Goal: Task Accomplishment & Management: Complete application form

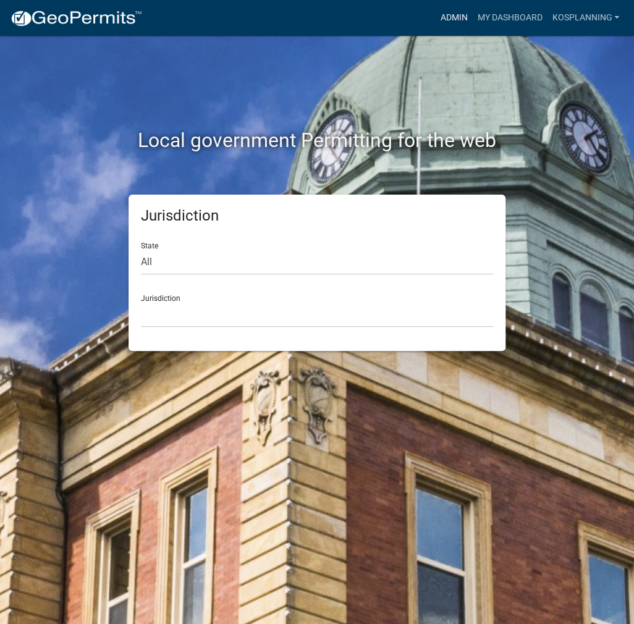
click at [447, 15] on link "Admin" at bounding box center [453, 17] width 37 height 23
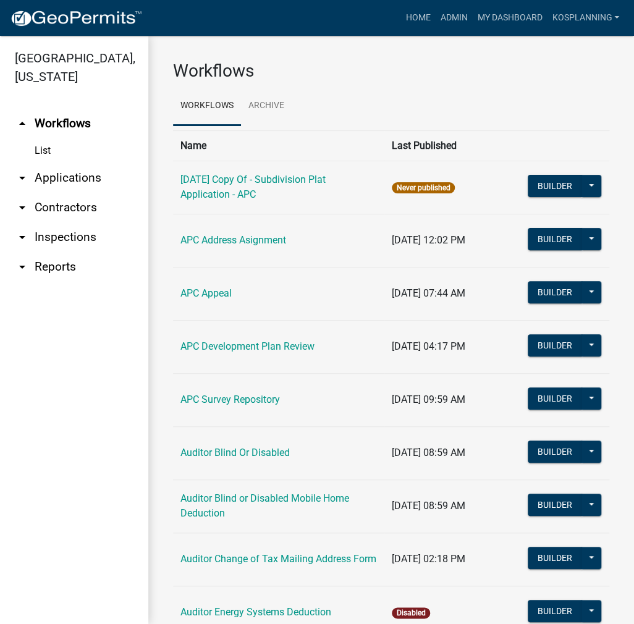
click at [75, 206] on link "arrow_drop_down Contractors" at bounding box center [74, 208] width 148 height 30
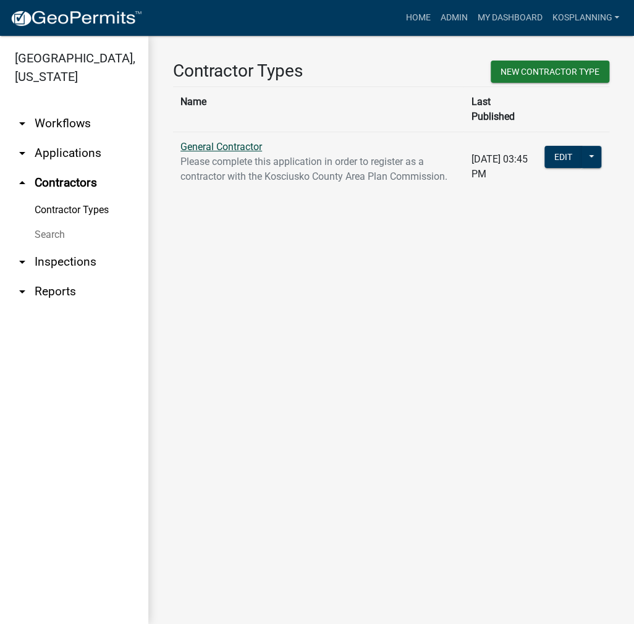
click at [208, 141] on link "General Contractor" at bounding box center [221, 147] width 82 height 12
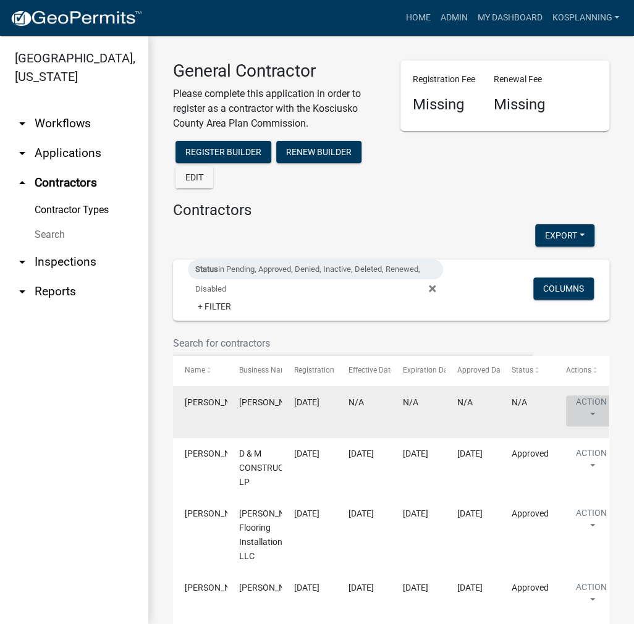
click at [578, 401] on button "Action" at bounding box center [591, 411] width 51 height 31
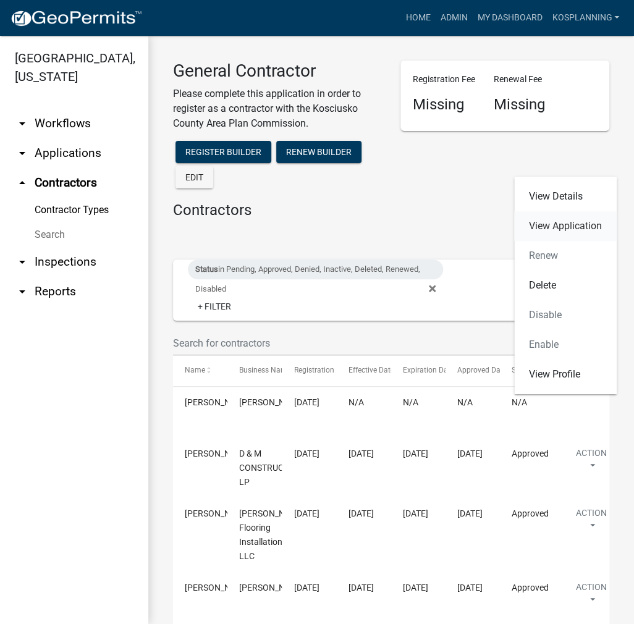
click at [564, 221] on link "View Application" at bounding box center [565, 226] width 103 height 30
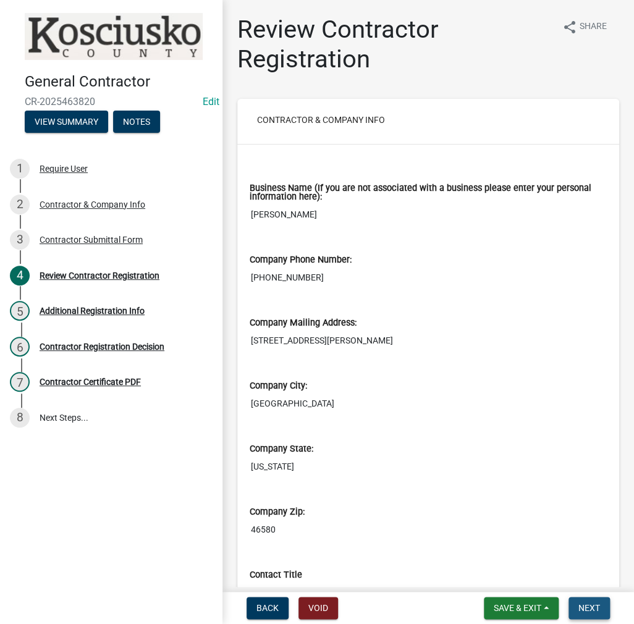
click at [581, 608] on span "Next" at bounding box center [590, 608] width 22 height 10
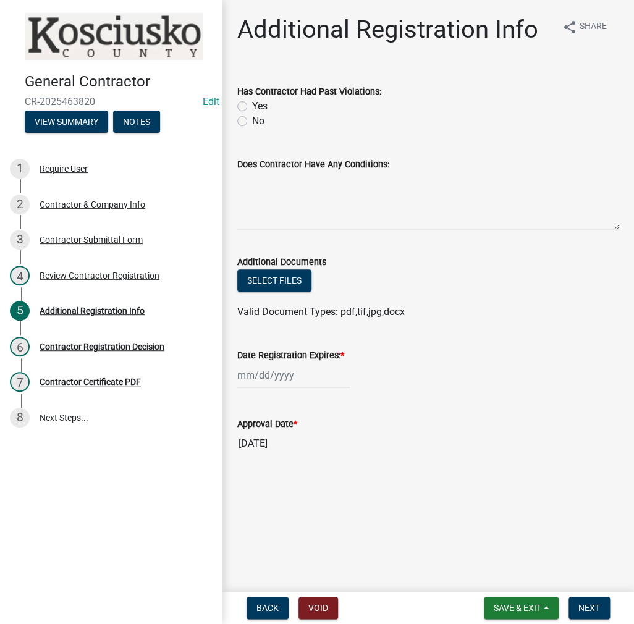
click at [252, 124] on label "No" at bounding box center [258, 121] width 12 height 15
click at [252, 122] on input "No" at bounding box center [256, 118] width 8 height 8
radio input "true"
click at [277, 197] on textarea "Does Contractor Have Any Conditions:" at bounding box center [428, 201] width 382 height 58
type textarea "none"
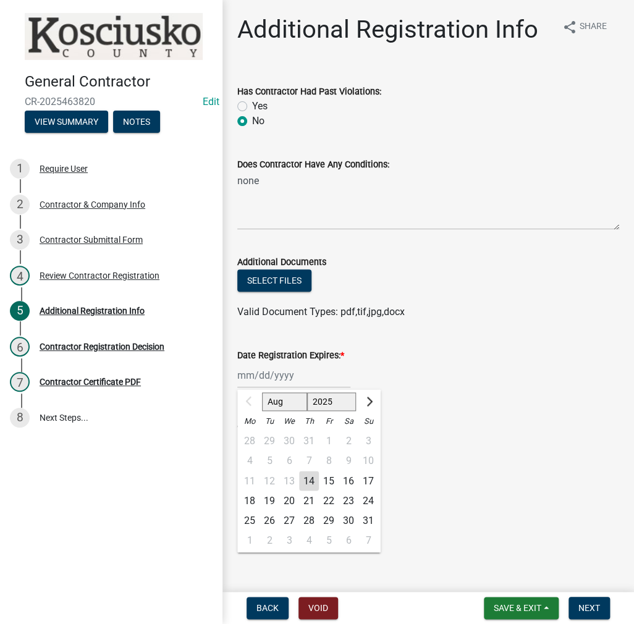
click at [281, 377] on div "Aug Sep Oct Nov [DATE] 2026 2027 2028 2029 2030 2031 2032 2033 2034 2035 2036 2…" at bounding box center [293, 375] width 113 height 25
click at [319, 401] on select "2025 2026 2027 2028 2029 2030 2031 2032 2033 2034 2035 2036 2037 2038 2039 2040…" at bounding box center [331, 401] width 49 height 19
select select "2026"
click at [307, 392] on select "2025 2026 2027 2028 2029 2030 2031 2032 2033 2034 2035 2036 2037 2038 2039 2040…" at bounding box center [331, 401] width 49 height 19
click at [327, 478] on div "14" at bounding box center [329, 481] width 20 height 20
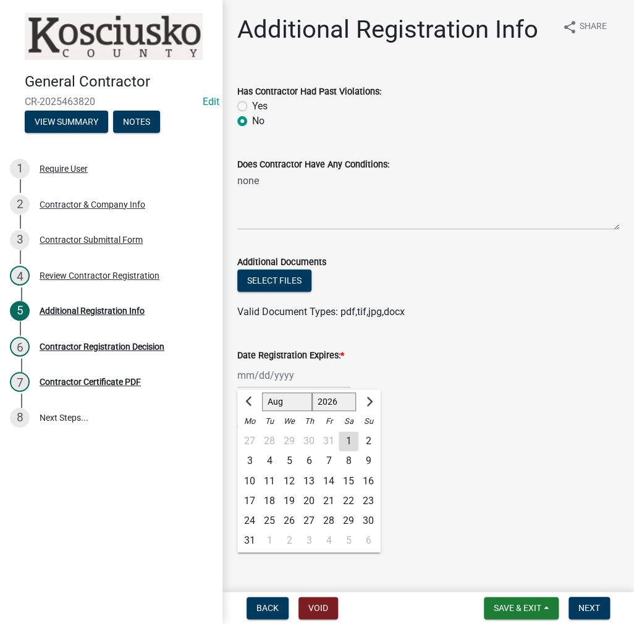
type input "[DATE]"
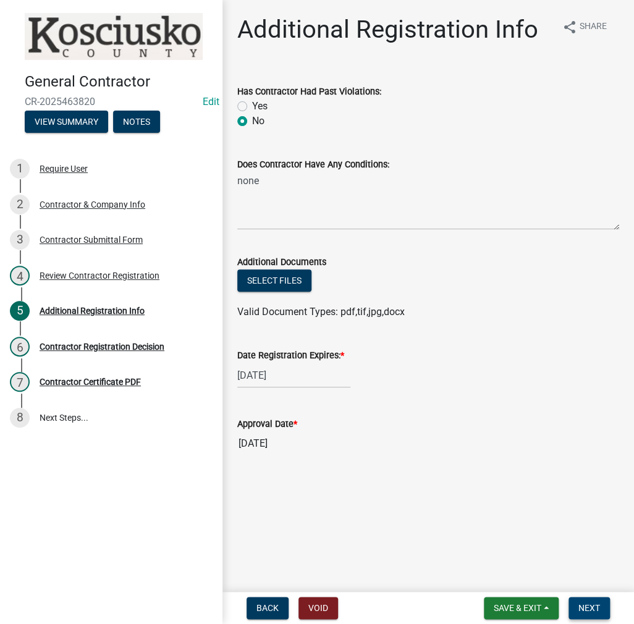
click at [574, 608] on button "Next" at bounding box center [589, 608] width 41 height 22
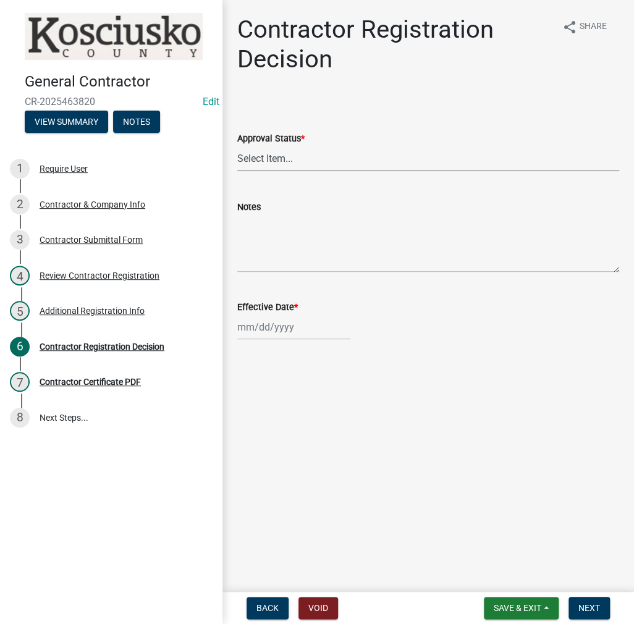
click at [276, 158] on select "Select Item... Approved Denied" at bounding box center [428, 158] width 382 height 25
click at [237, 146] on select "Select Item... Approved Denied" at bounding box center [428, 158] width 382 height 25
select select "8e4351d7-4ebf-4714-a7c9-c8187f00e083"
select select "8"
select select "2025"
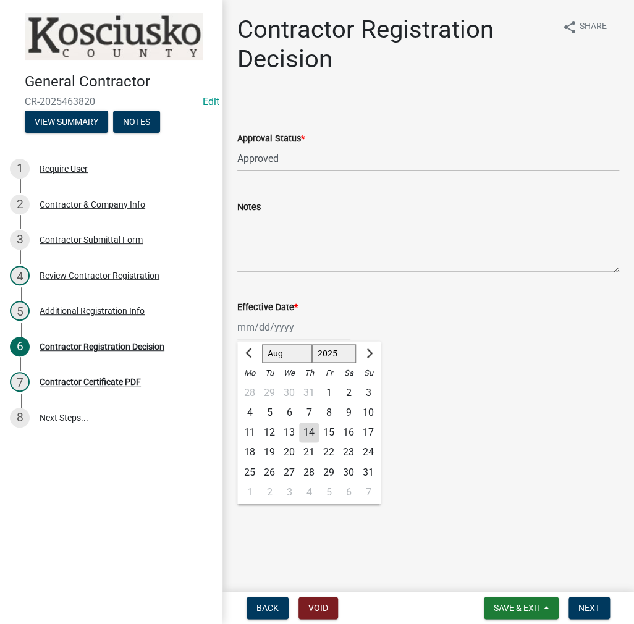
click at [269, 335] on div "[PERSON_NAME] Feb Mar Apr [PERSON_NAME][DATE] Oct Nov [DATE] 1526 1527 1528 152…" at bounding box center [293, 327] width 113 height 25
click at [311, 436] on div "14" at bounding box center [309, 433] width 20 height 20
type input "[DATE]"
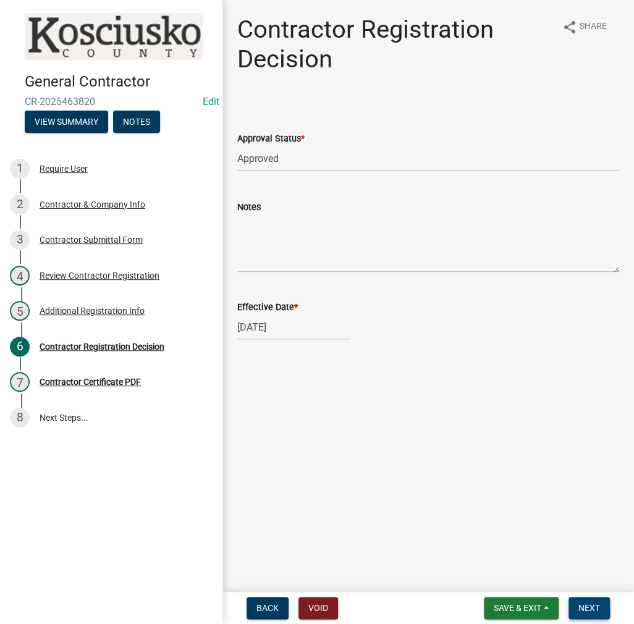
click at [593, 608] on span "Next" at bounding box center [590, 608] width 22 height 10
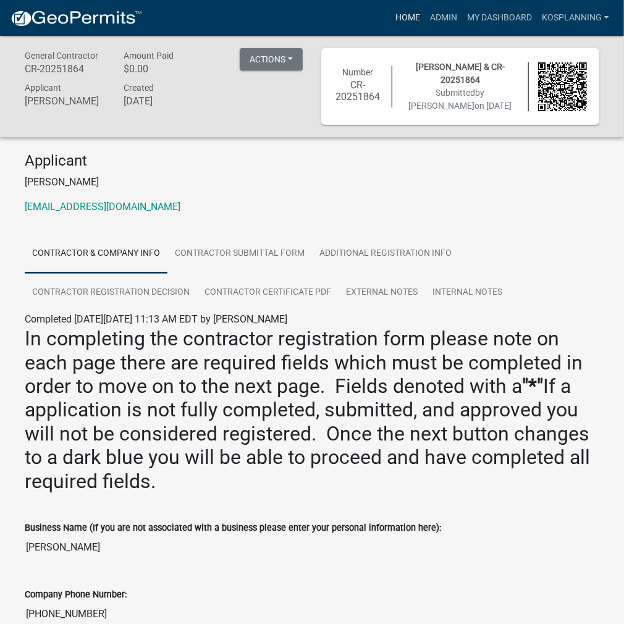
click at [402, 15] on link "Home" at bounding box center [408, 17] width 35 height 23
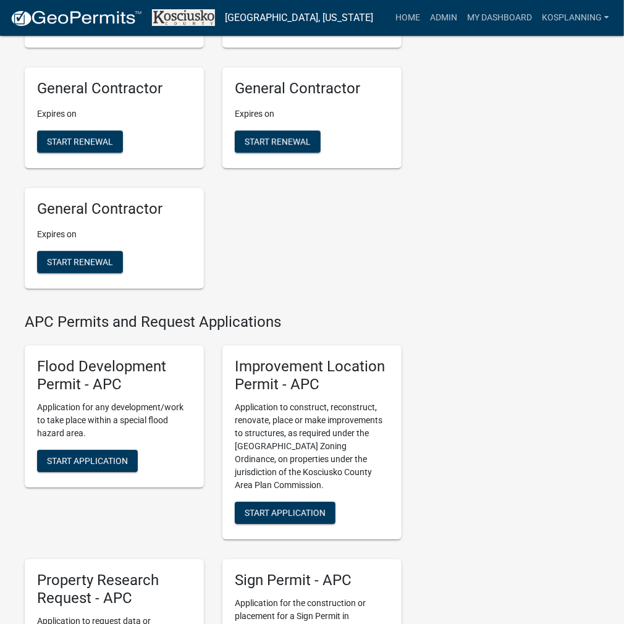
scroll to position [1174, 0]
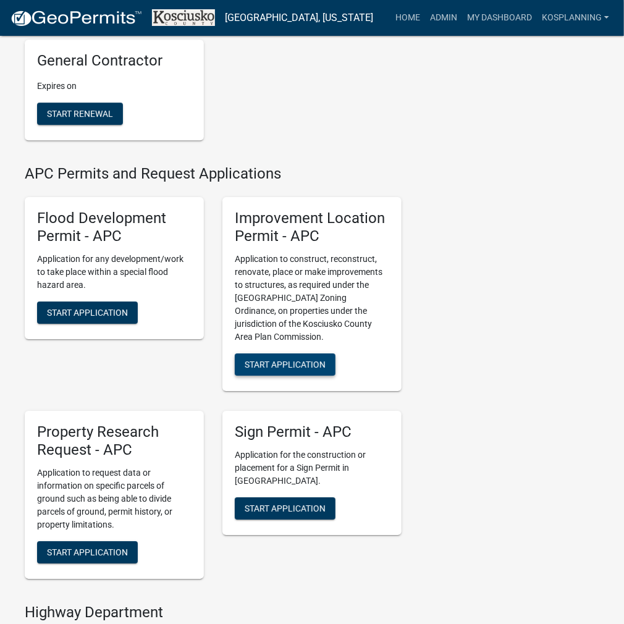
click at [309, 370] on span "Start Application" at bounding box center [285, 365] width 81 height 10
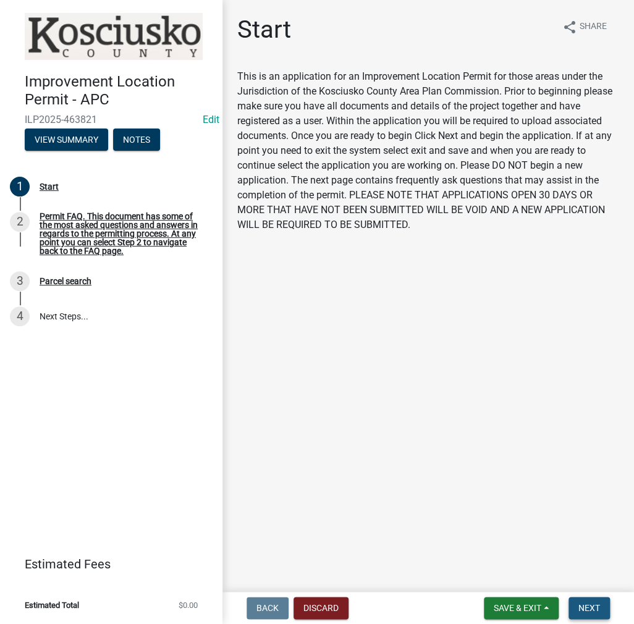
click at [583, 615] on button "Next" at bounding box center [589, 608] width 41 height 22
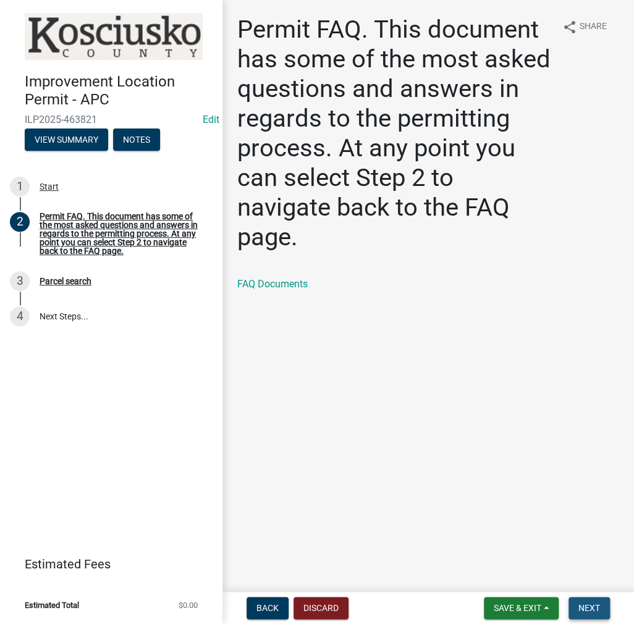
click at [580, 603] on span "Next" at bounding box center [590, 608] width 22 height 10
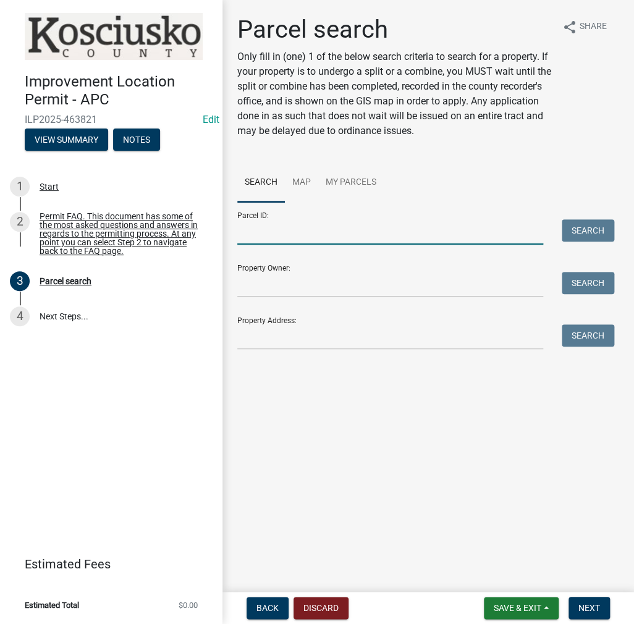
click at [287, 231] on input "Parcel ID:" at bounding box center [390, 231] width 306 height 25
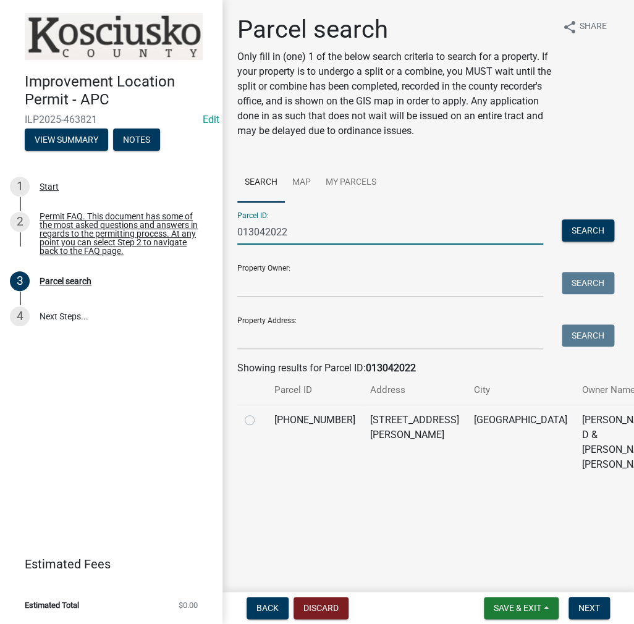
type input "013042022"
click at [260, 413] on label at bounding box center [260, 413] width 0 height 0
click at [260, 421] on input "radio" at bounding box center [264, 417] width 8 height 8
radio input "true"
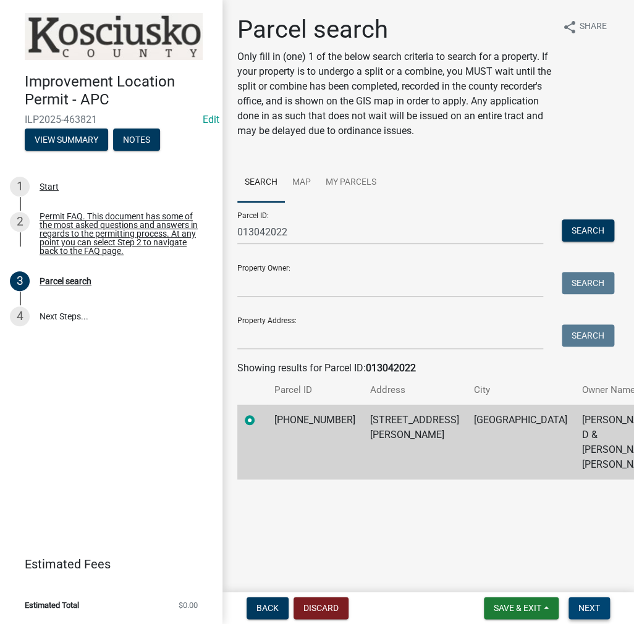
click at [583, 610] on span "Next" at bounding box center [590, 608] width 22 height 10
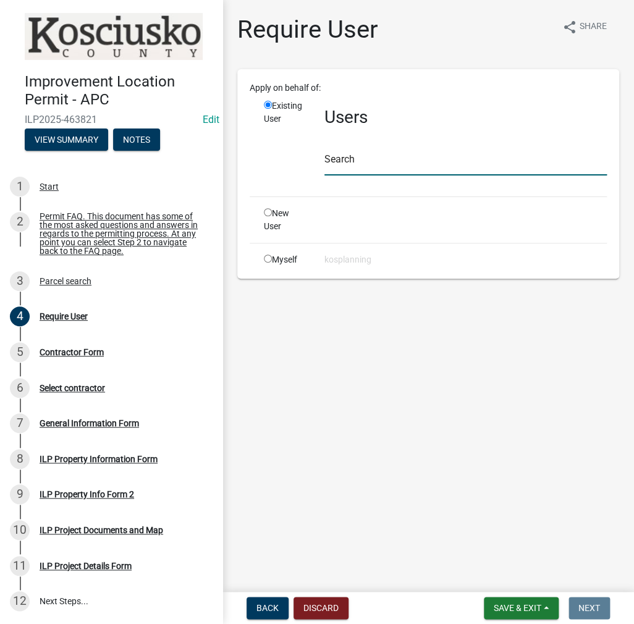
click at [354, 158] on input "text" at bounding box center [465, 162] width 282 height 25
paste input "DONALDFACKLER"
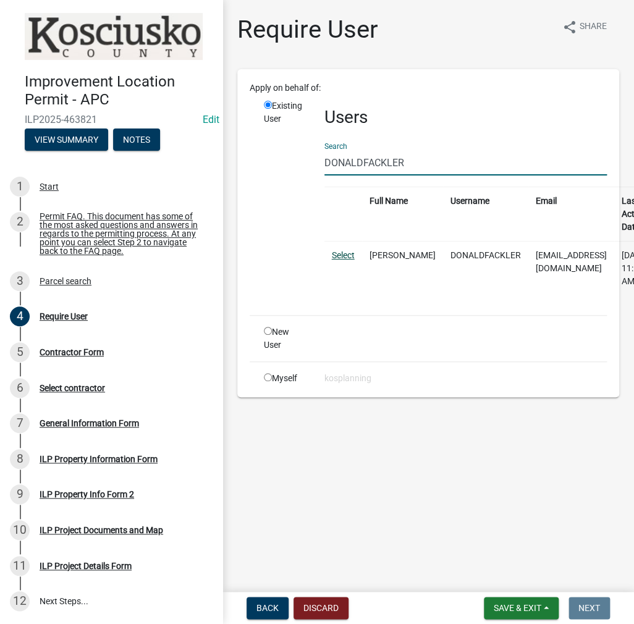
type input "DONALDFACKLER"
click at [344, 253] on link "Select" at bounding box center [343, 255] width 23 height 10
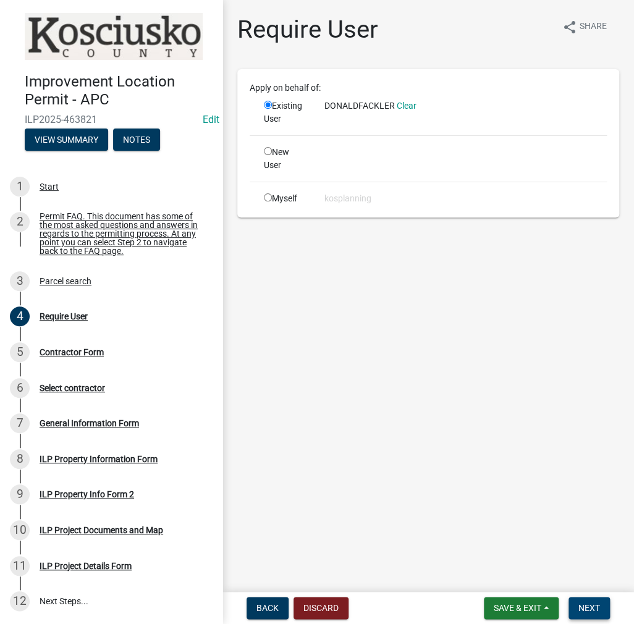
click at [596, 613] on span "Next" at bounding box center [590, 608] width 22 height 10
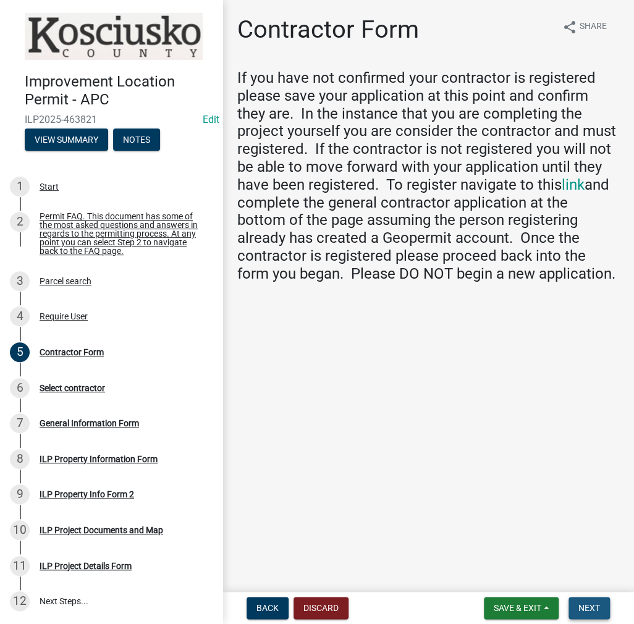
click at [596, 613] on span "Next" at bounding box center [590, 608] width 22 height 10
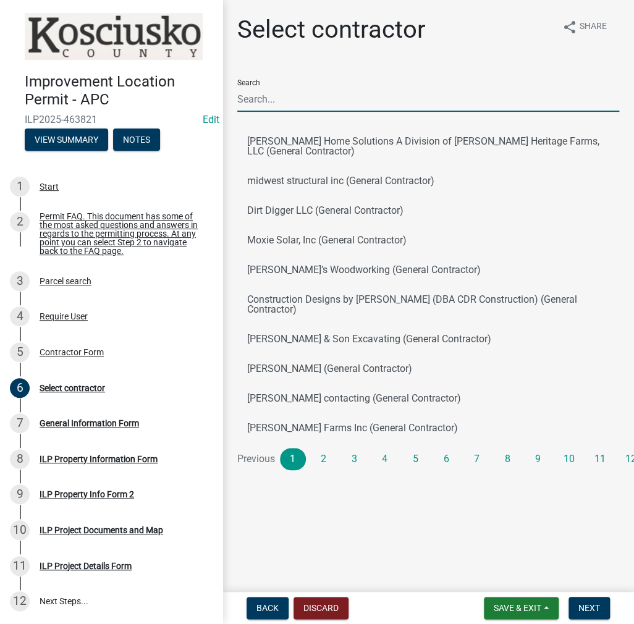
click at [264, 100] on input "Search" at bounding box center [428, 99] width 382 height 25
paste input "DONALDFACKLER"
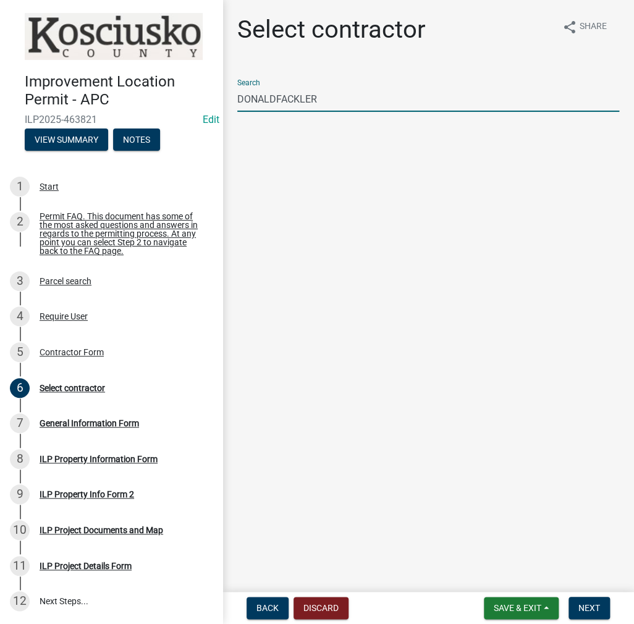
click at [275, 95] on input "DONALDFACKLER" at bounding box center [428, 99] width 382 height 25
type input "[PERSON_NAME]"
click at [282, 143] on button "[PERSON_NAME] (General Contractor)" at bounding box center [428, 142] width 382 height 30
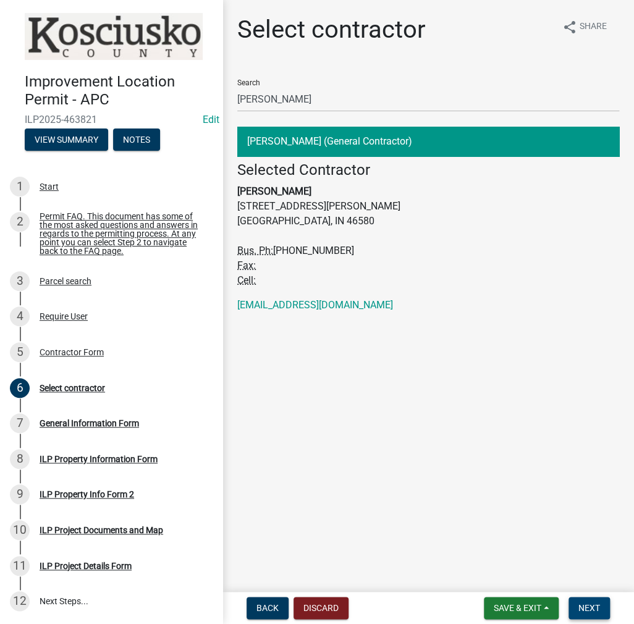
click at [578, 602] on button "Next" at bounding box center [589, 608] width 41 height 22
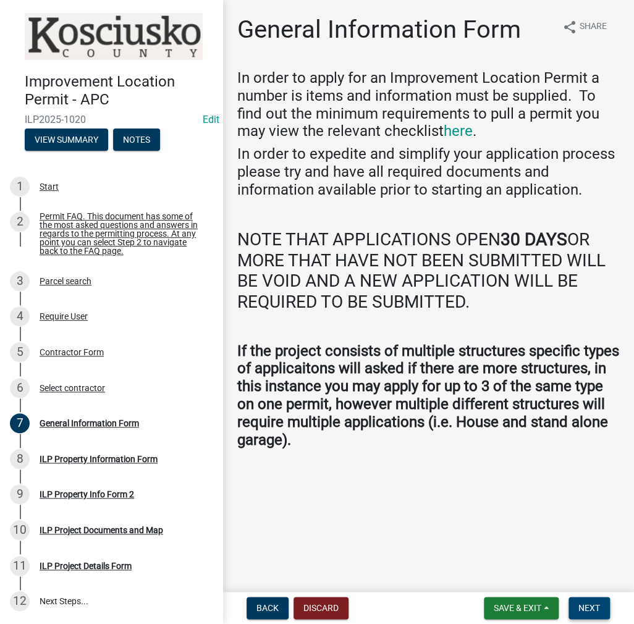
click at [579, 608] on span "Next" at bounding box center [590, 608] width 22 height 10
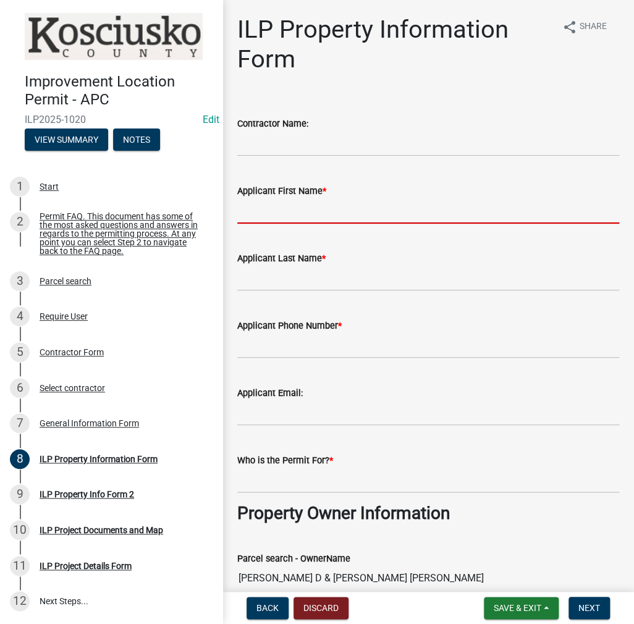
click at [269, 209] on input "Applicant First Name *" at bounding box center [428, 210] width 382 height 25
type input "d"
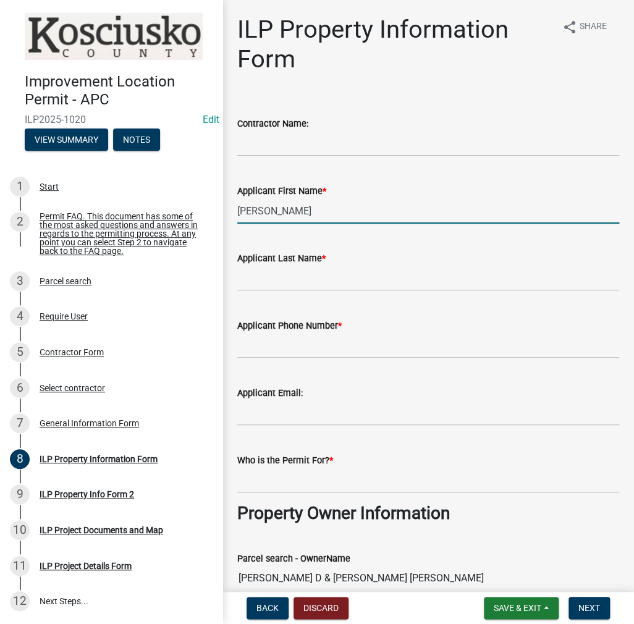
type input "[PERSON_NAME]"
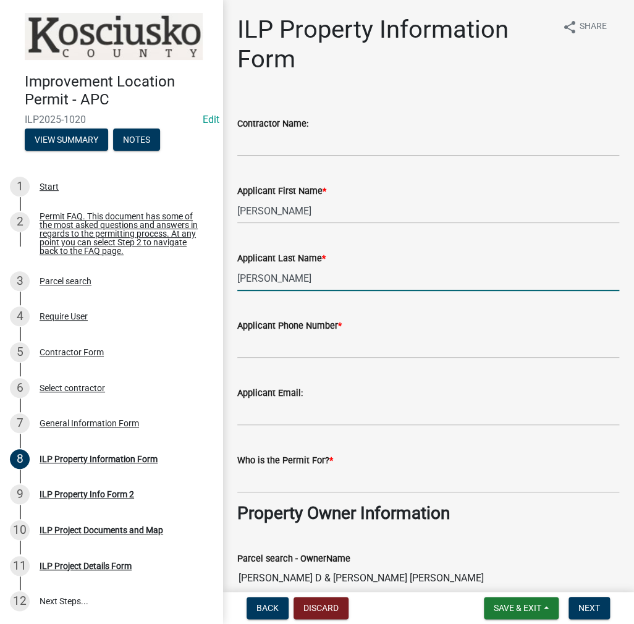
type input "[PERSON_NAME]"
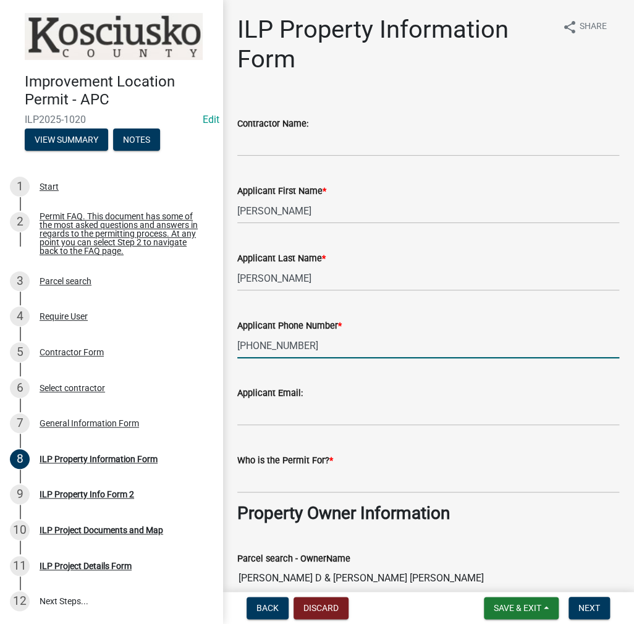
type input "[PHONE_NUMBER]"
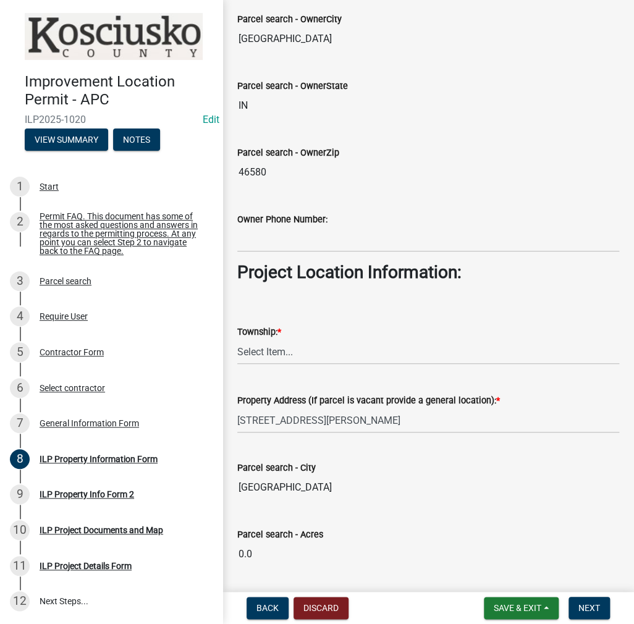
scroll to position [803, 0]
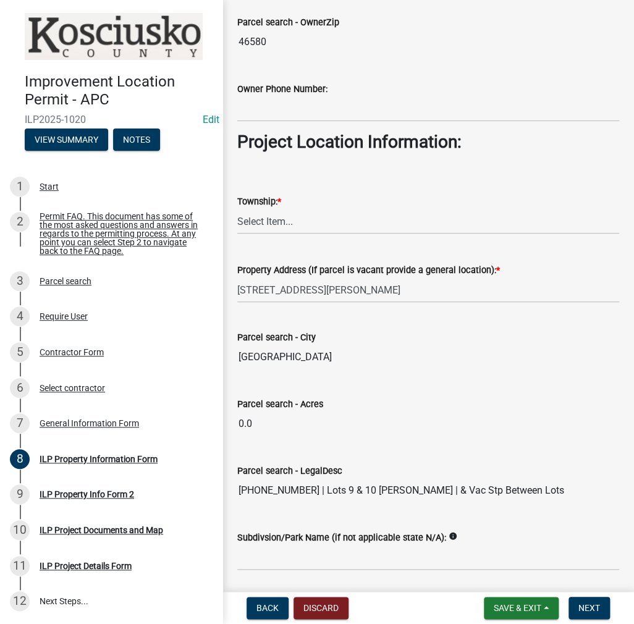
type input "[PERSON_NAME]"
click at [252, 214] on select "Select Item... [PERSON_NAME] - Elkhart Co Clay Etna [GEOGRAPHIC_DATA][PERSON_NA…" at bounding box center [428, 221] width 382 height 25
click at [237, 209] on select "Select Item... [PERSON_NAME] - Elkhart Co Clay Etna [GEOGRAPHIC_DATA][PERSON_NA…" at bounding box center [428, 221] width 382 height 25
select select "64828b0b-a73a-4b16-bea5-02223c020af0"
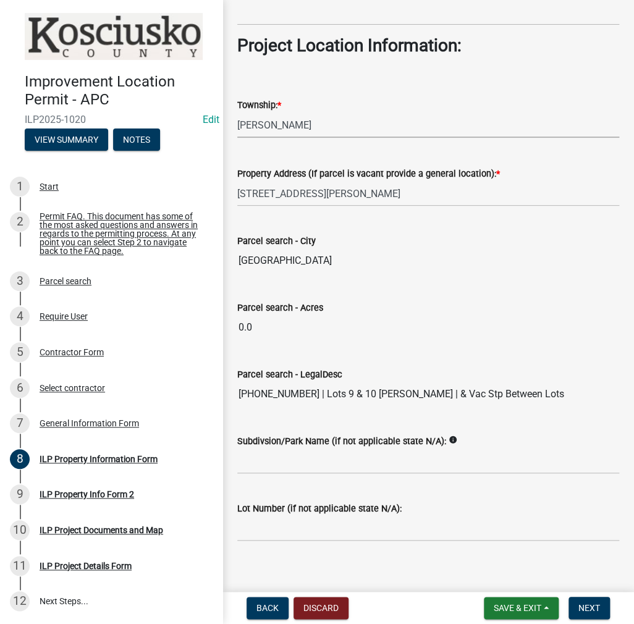
scroll to position [910, 0]
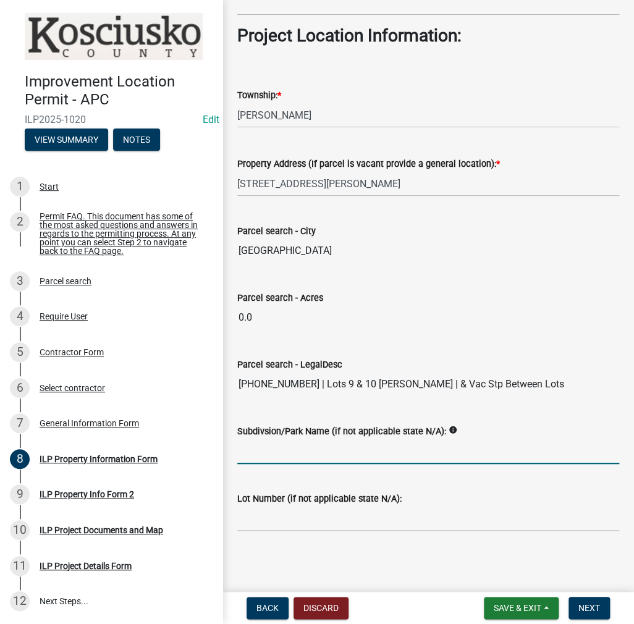
click at [269, 443] on input "Subdivsion/Park Name (if not applicable state N/A):" at bounding box center [428, 451] width 382 height 25
type input "AUBEE NAUBEE"
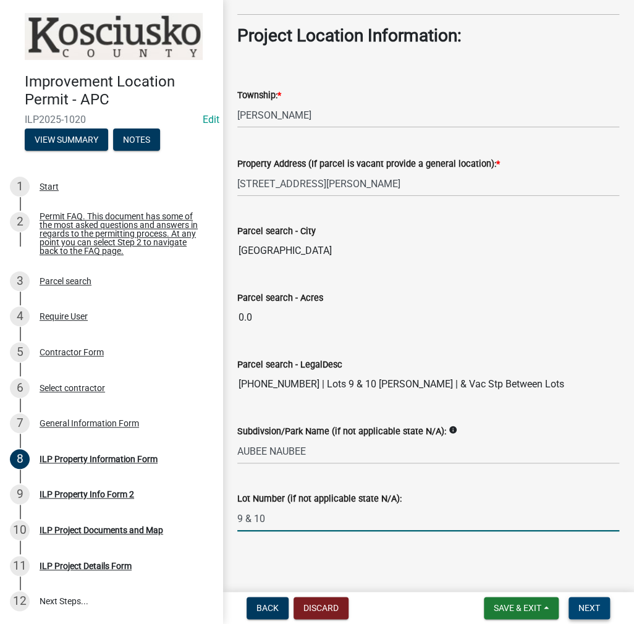
type input "9 & 10"
click at [587, 599] on button "Next" at bounding box center [589, 608] width 41 height 22
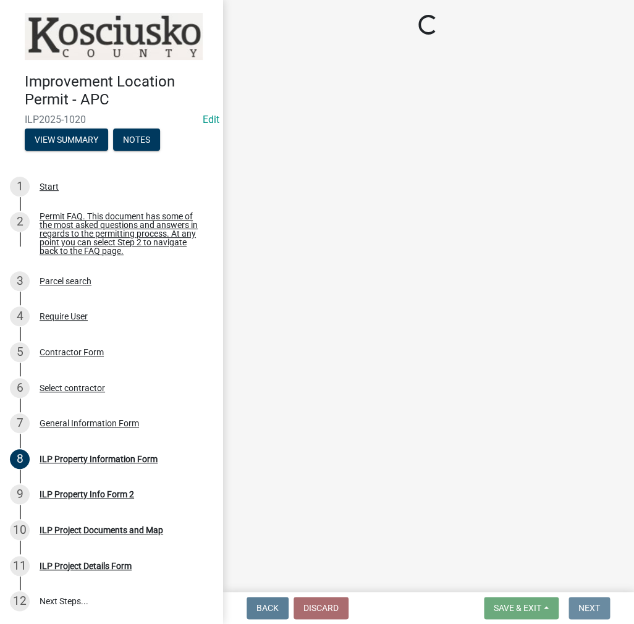
scroll to position [0, 0]
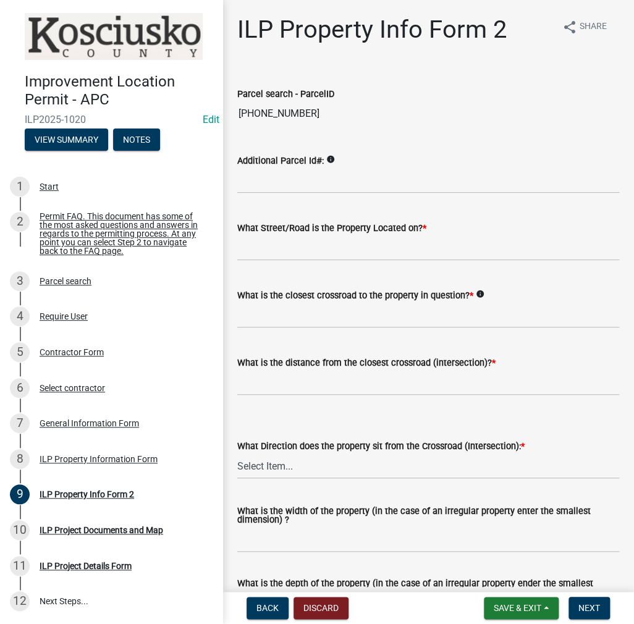
drag, startPoint x: 251, startPoint y: 233, endPoint x: 258, endPoint y: 249, distance: 17.7
click at [251, 233] on label "What Street/Road is the Property Located on? *" at bounding box center [331, 228] width 189 height 9
click at [251, 235] on input "What Street/Road is the Property Located on? *" at bounding box center [428, 247] width 382 height 25
click at [258, 249] on input "What Street/Road is the Property Located on? *" at bounding box center [428, 247] width 382 height 25
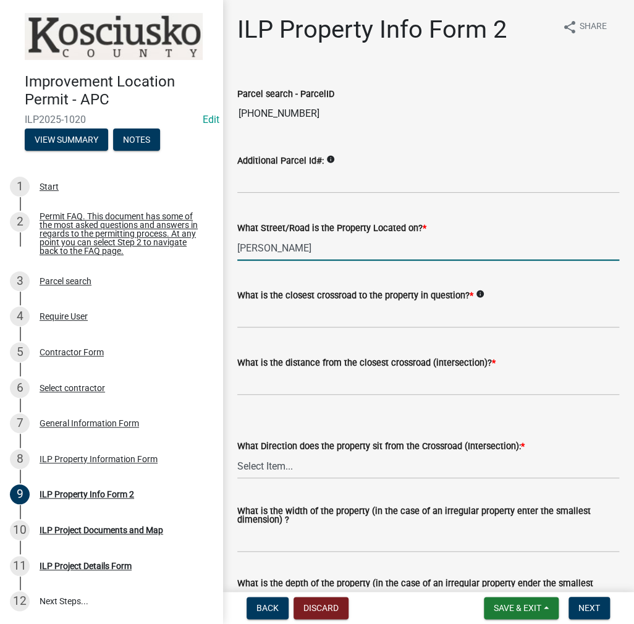
type input "[PERSON_NAME]"
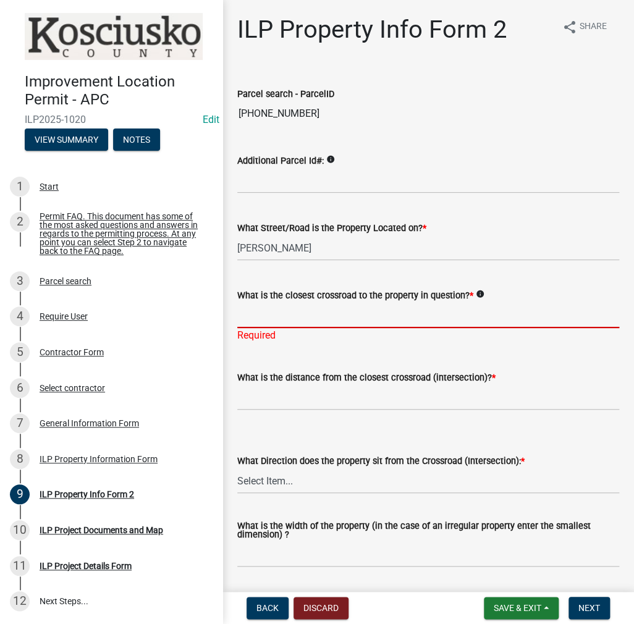
click at [271, 307] on input "What is the closest crossroad to the property in question? *" at bounding box center [428, 315] width 382 height 25
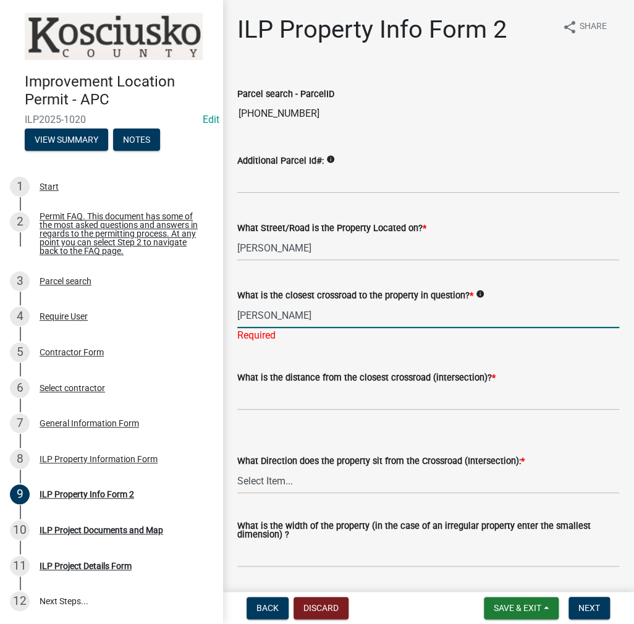
type input "[PERSON_NAME]"
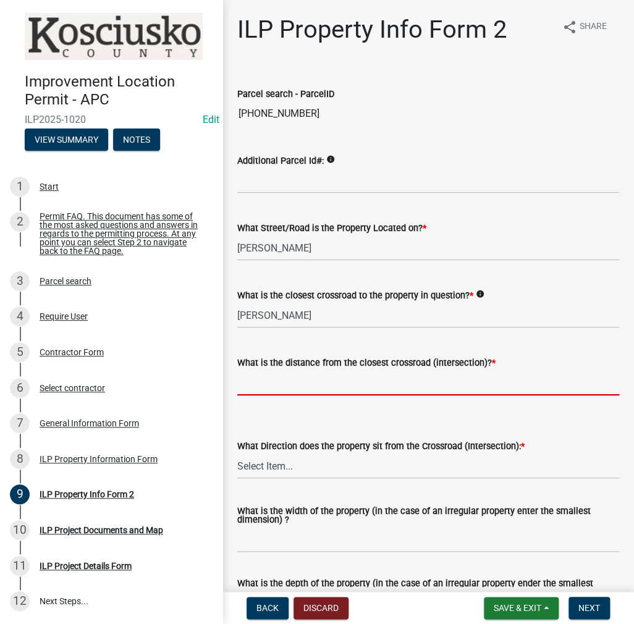
click at [272, 389] on input "text" at bounding box center [428, 382] width 382 height 25
type input "584"
click at [276, 462] on select "Select Item... N NE NW S SE SW E W" at bounding box center [428, 466] width 382 height 25
click at [237, 454] on select "Select Item... N NE NW S SE SW E W" at bounding box center [428, 466] width 382 height 25
select select "d5ef8917-5513-464f-93cd-11bc9adf3566"
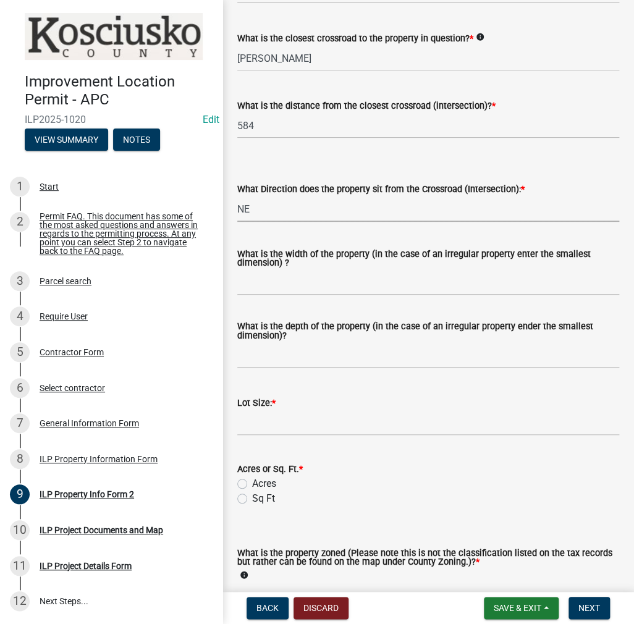
scroll to position [309, 0]
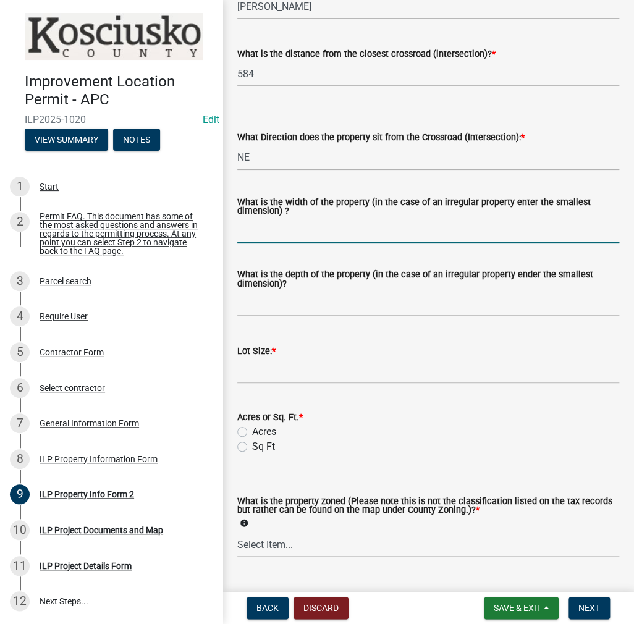
click at [274, 235] on input "What is the width of the property (in the case of an irregular property enter t…" at bounding box center [428, 230] width 382 height 25
click at [267, 234] on input "What is the width of the property (in the case of an irregular property enter t…" at bounding box center [428, 230] width 382 height 25
type input "133"
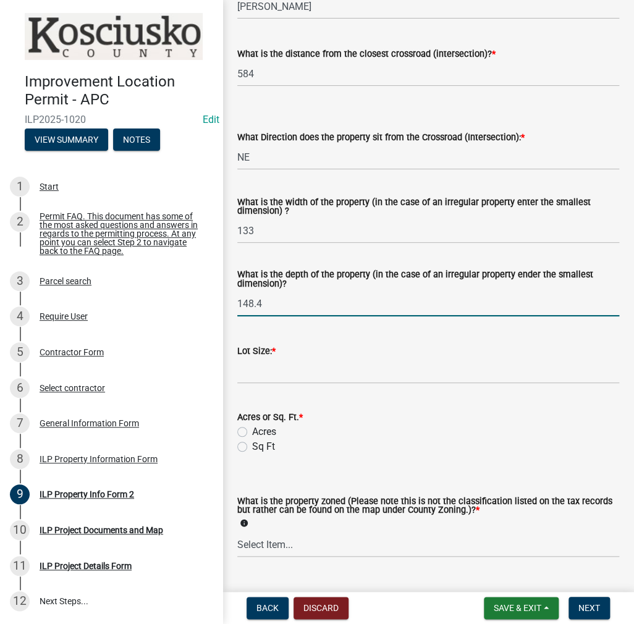
type input "148.4"
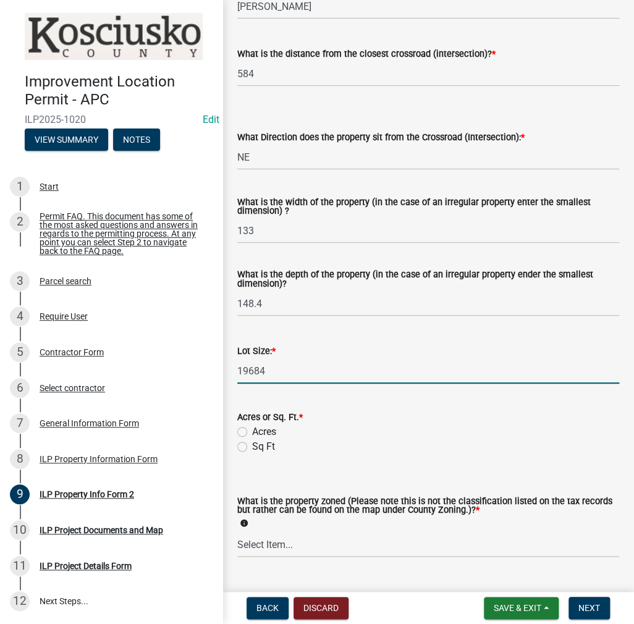
type input "19684"
click at [252, 448] on label "Sq Ft" at bounding box center [263, 446] width 23 height 15
click at [252, 447] on input "Sq Ft" at bounding box center [256, 443] width 8 height 8
radio input "true"
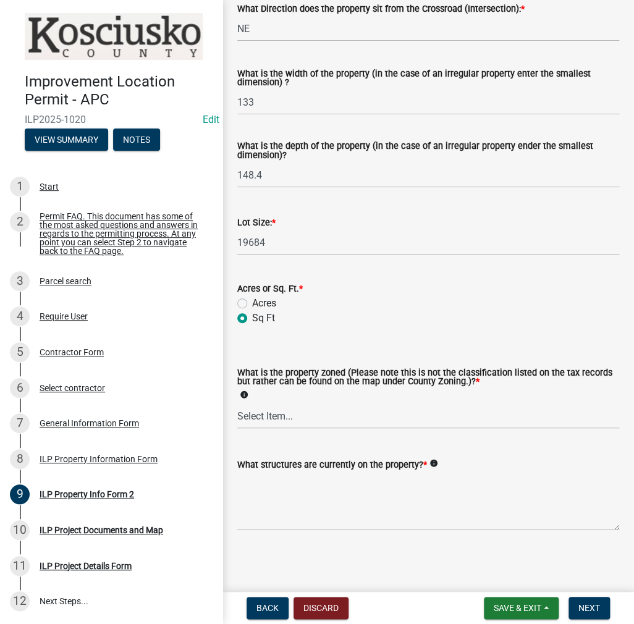
scroll to position [439, 0]
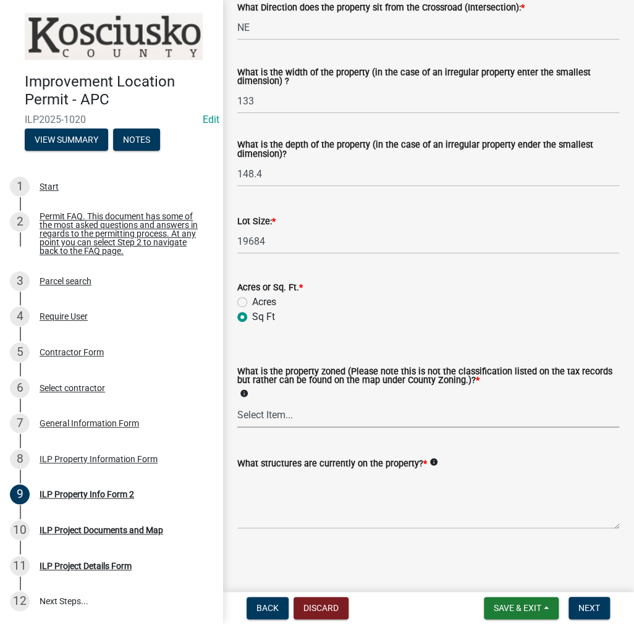
click at [271, 423] on select "Select Item... Agricultural Agricultural 2 Commercial Environmental Industrial …" at bounding box center [428, 414] width 382 height 25
click at [237, 402] on select "Select Item... Agricultural Agricultural 2 Commercial Environmental Industrial …" at bounding box center [428, 414] width 382 height 25
select select "1146270b-2111-4e23-bf7f-74ce85cf7041"
click at [271, 476] on textarea "What structures are currently on the property? *" at bounding box center [428, 500] width 382 height 58
type textarea "RESIDENCE, ATTACHED GARAGE & SHED"
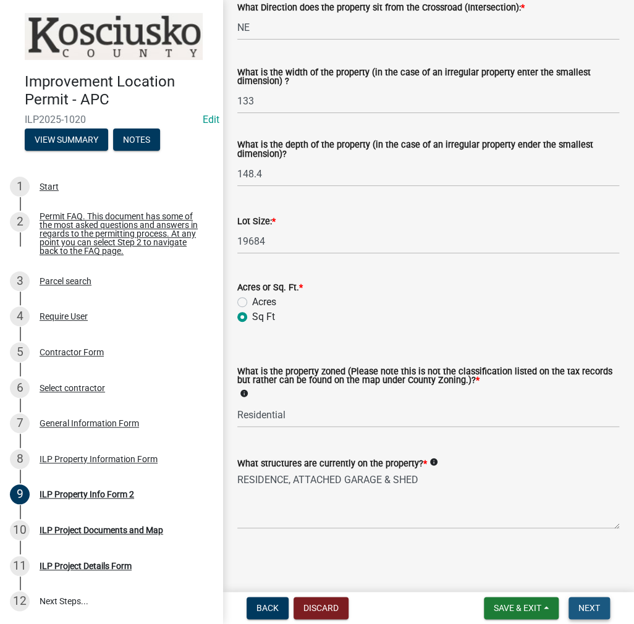
click at [595, 604] on span "Next" at bounding box center [590, 608] width 22 height 10
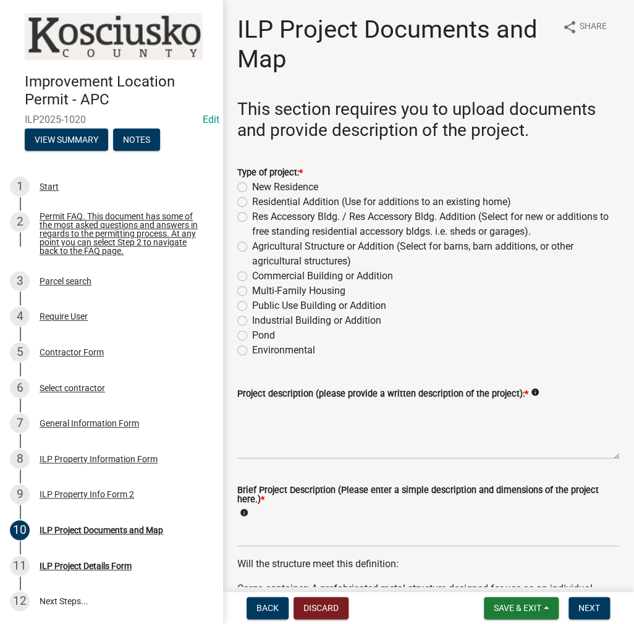
click at [248, 214] on div "Res Accessory Bldg. / Res Accessory Bldg. Addition (Select for new or additions…" at bounding box center [428, 225] width 382 height 30
click at [252, 218] on label "Res Accessory Bldg. / Res Accessory Bldg. Addition (Select for new or additions…" at bounding box center [435, 225] width 367 height 30
click at [252, 218] on input "Res Accessory Bldg. / Res Accessory Bldg. Addition (Select for new or additions…" at bounding box center [256, 214] width 8 height 8
radio input "true"
click at [260, 428] on textarea "Project description (please provide a written description of the project): *" at bounding box center [428, 430] width 382 height 58
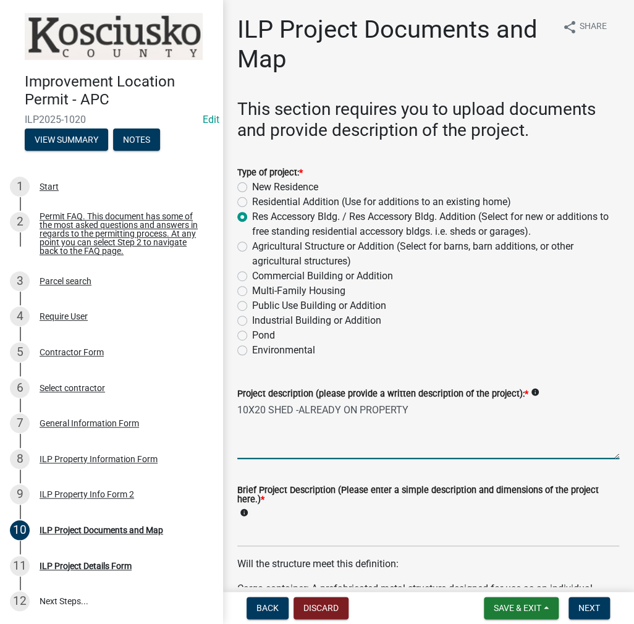
type textarea "10X20 SHED -ALREADY ON PROPERTY"
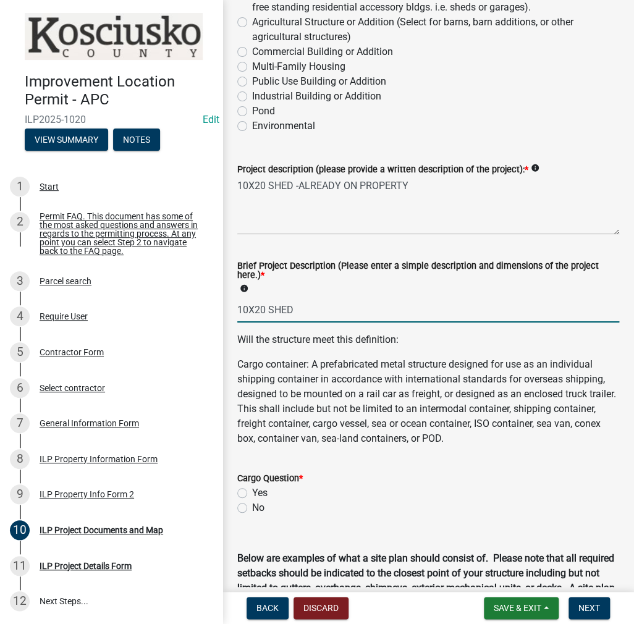
scroll to position [494, 0]
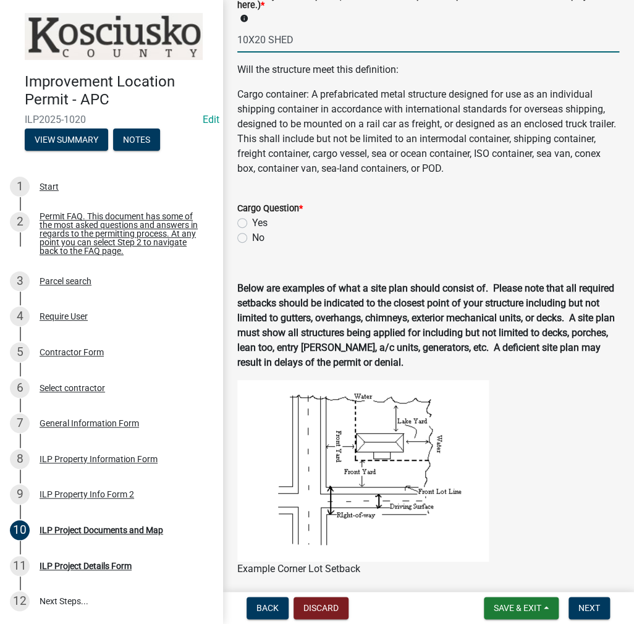
type input "10X20 SHED"
click at [252, 235] on label "No" at bounding box center [258, 238] width 12 height 15
click at [252, 235] on input "No" at bounding box center [256, 235] width 8 height 8
radio input "true"
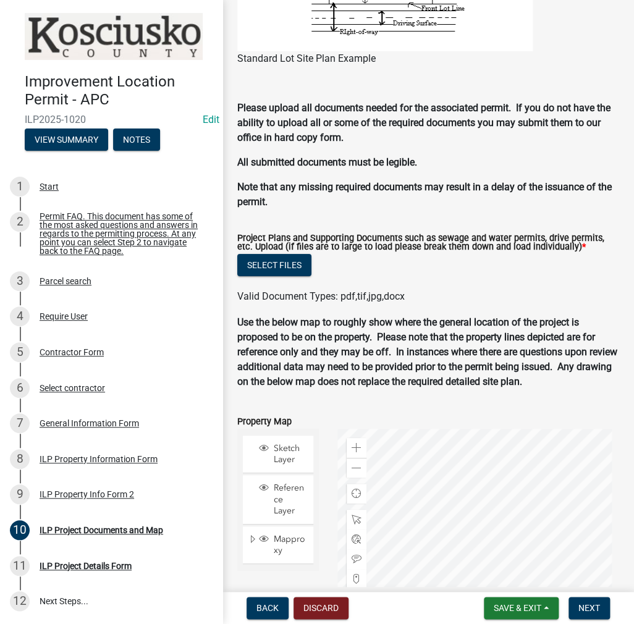
scroll to position [1214, 0]
click at [260, 260] on button "Select files" at bounding box center [274, 265] width 74 height 22
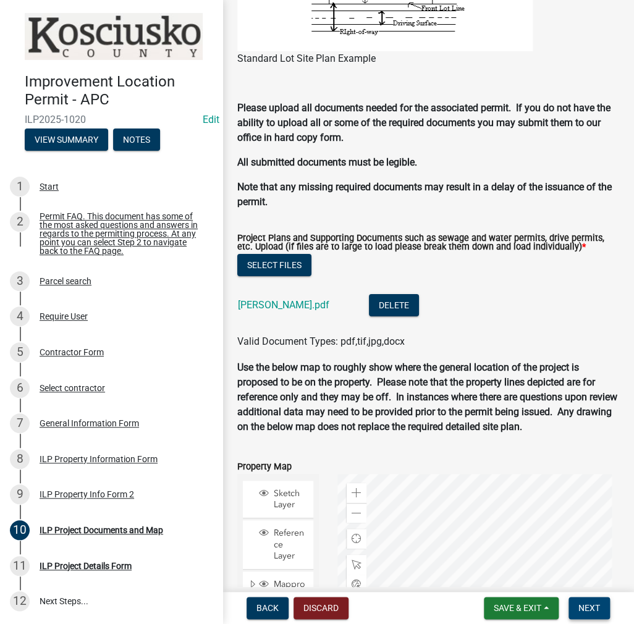
click at [583, 612] on span "Next" at bounding box center [590, 608] width 22 height 10
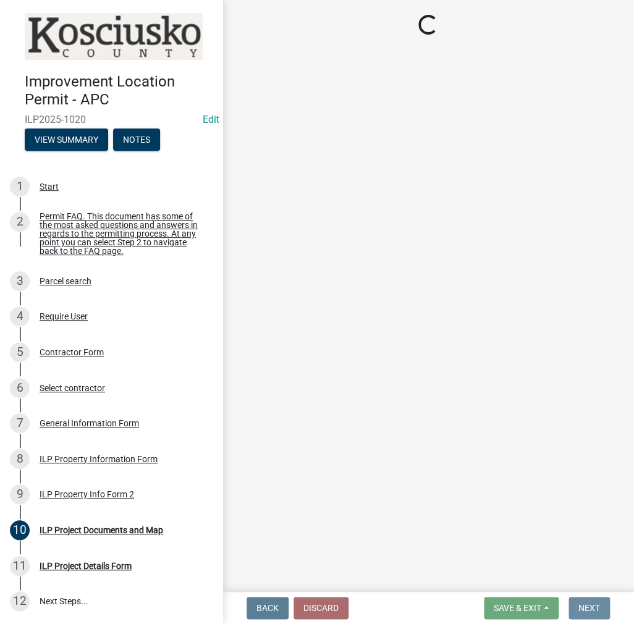
scroll to position [0, 0]
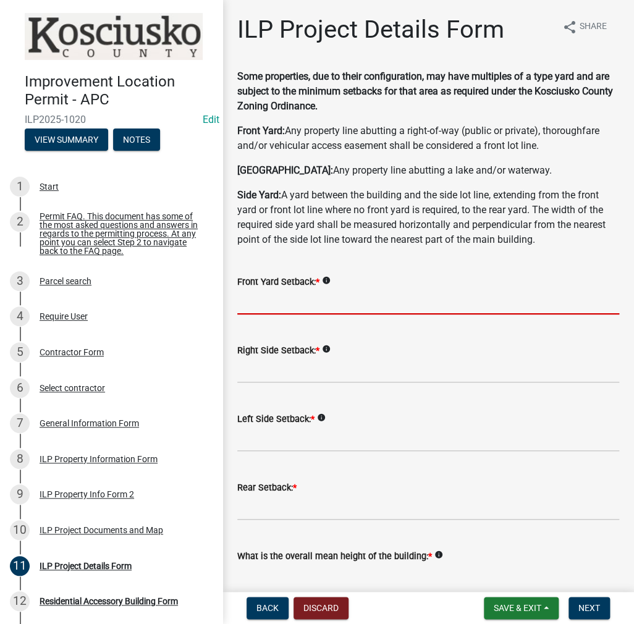
click at [269, 292] on input "text" at bounding box center [428, 301] width 382 height 25
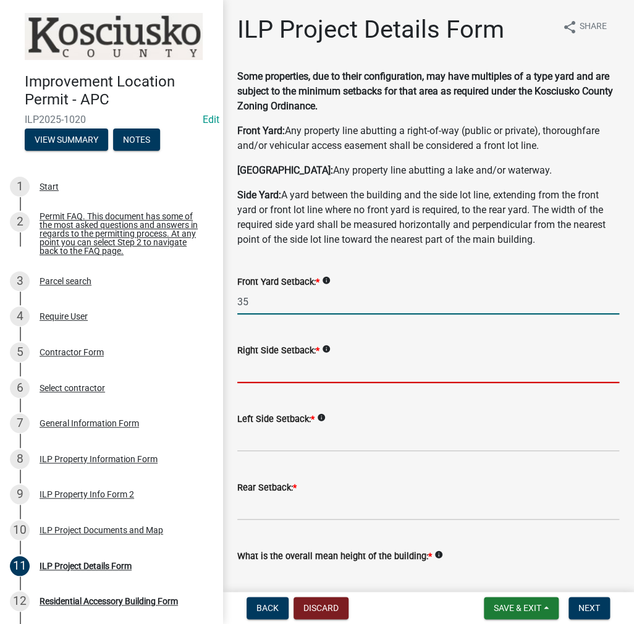
type input "35.0"
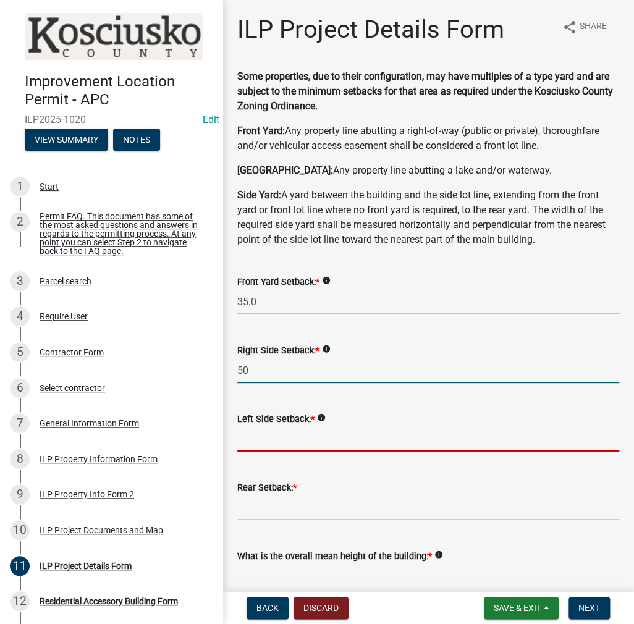
type input "50.0"
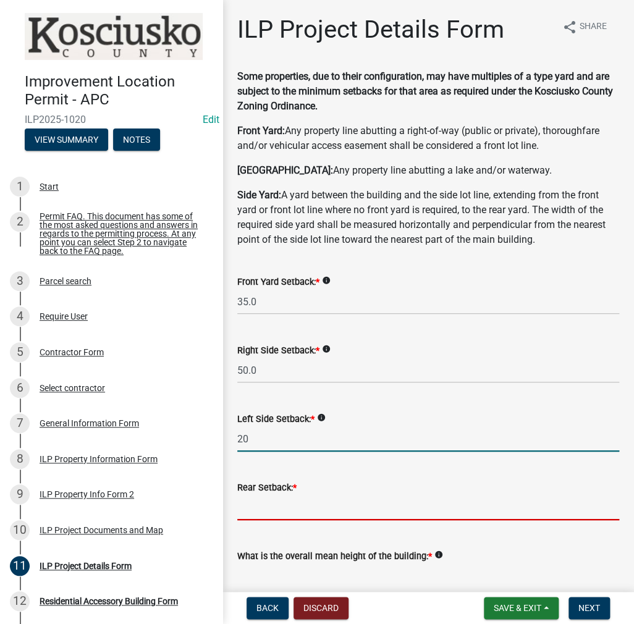
type input "20.0"
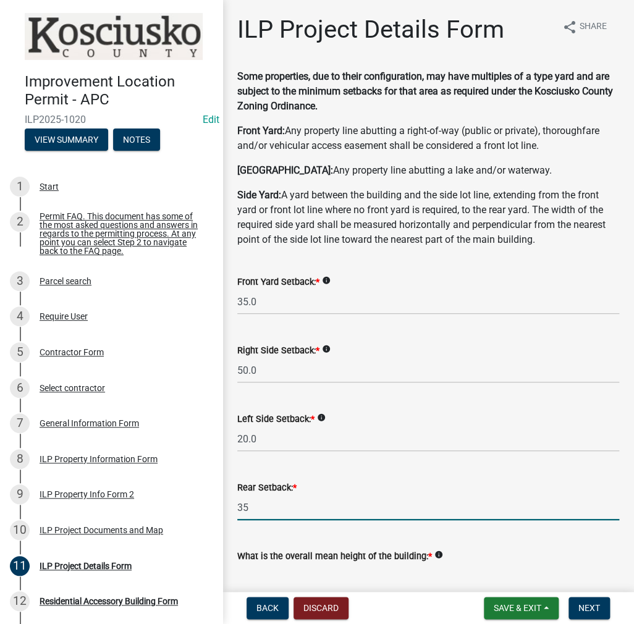
type input "35.0"
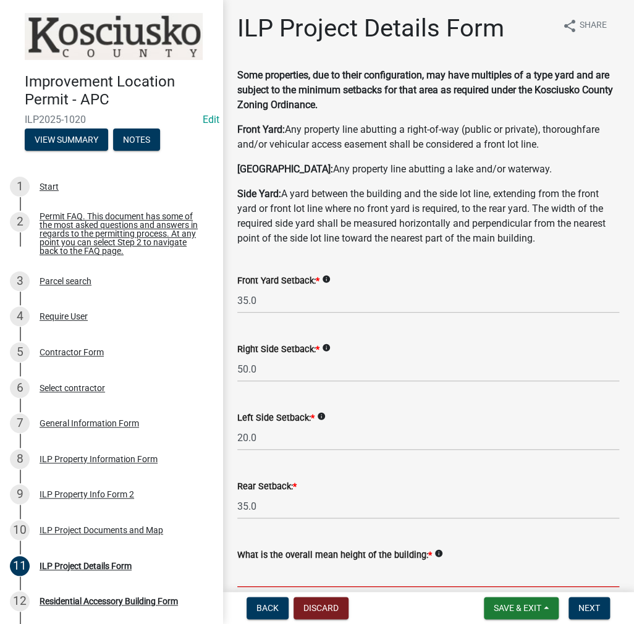
scroll to position [187, 0]
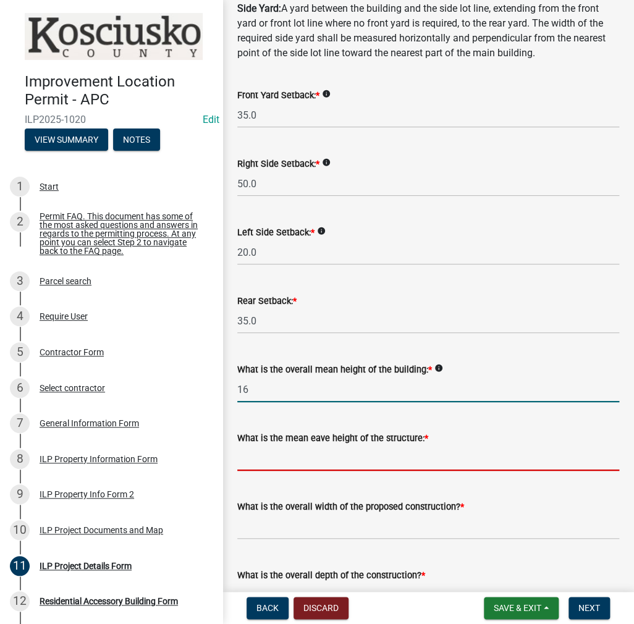
type input "16.0"
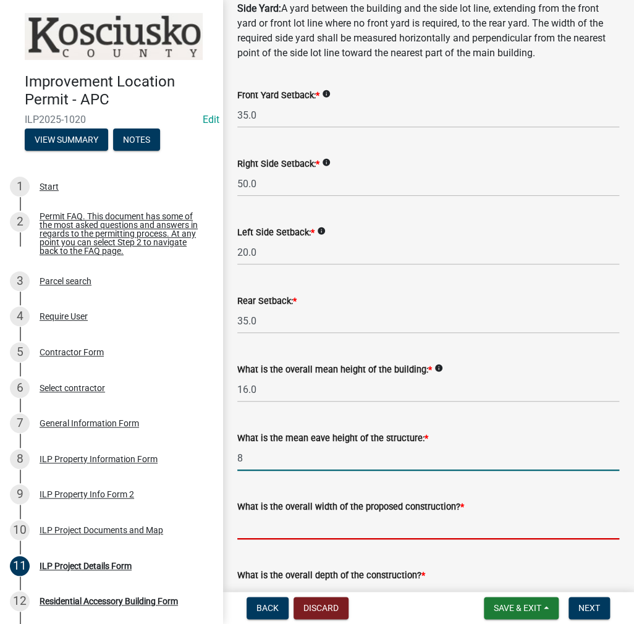
type input "8.0"
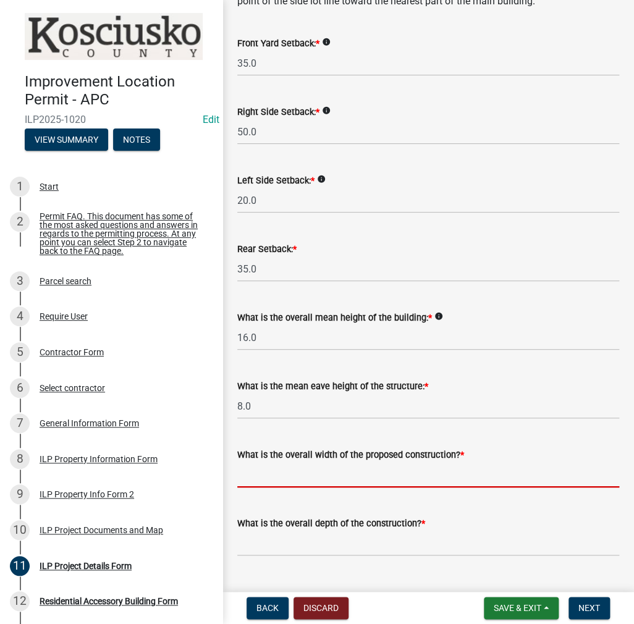
scroll to position [372, 0]
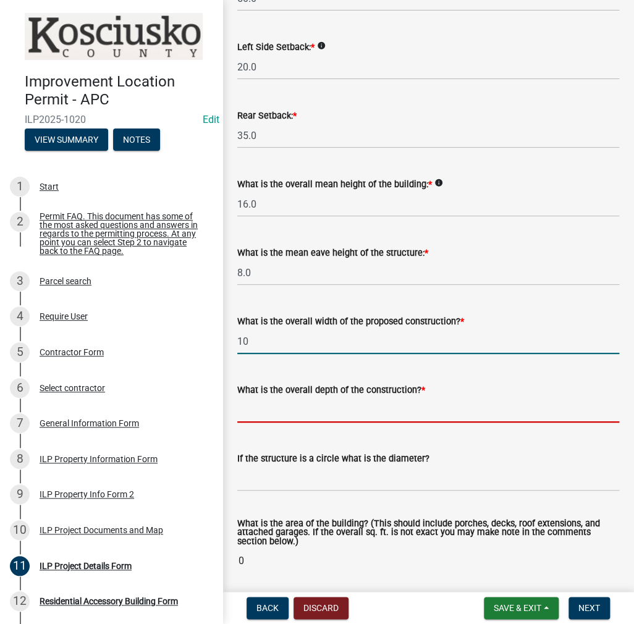
type input "10.00"
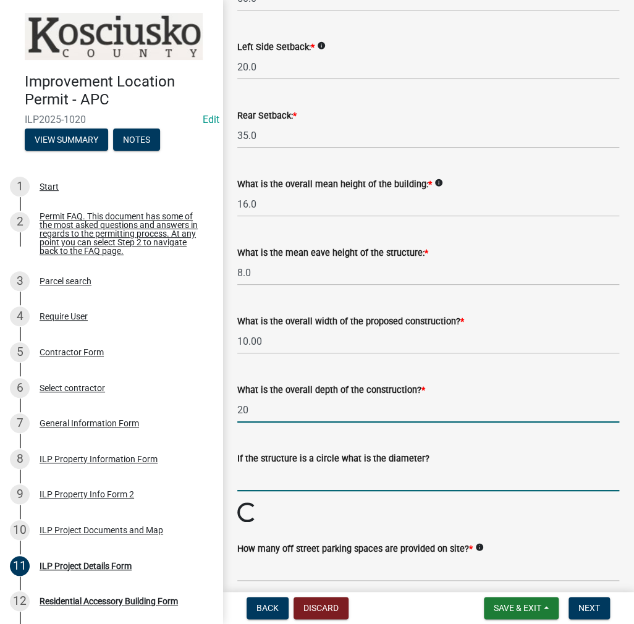
type input "20.00"
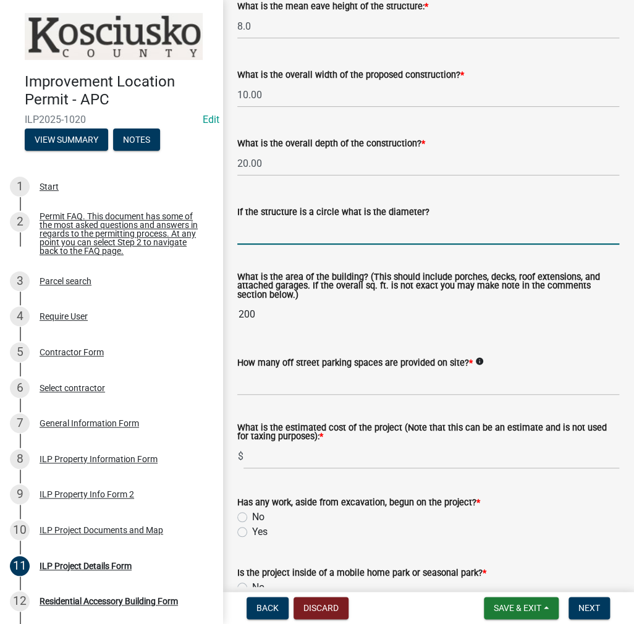
scroll to position [619, 0]
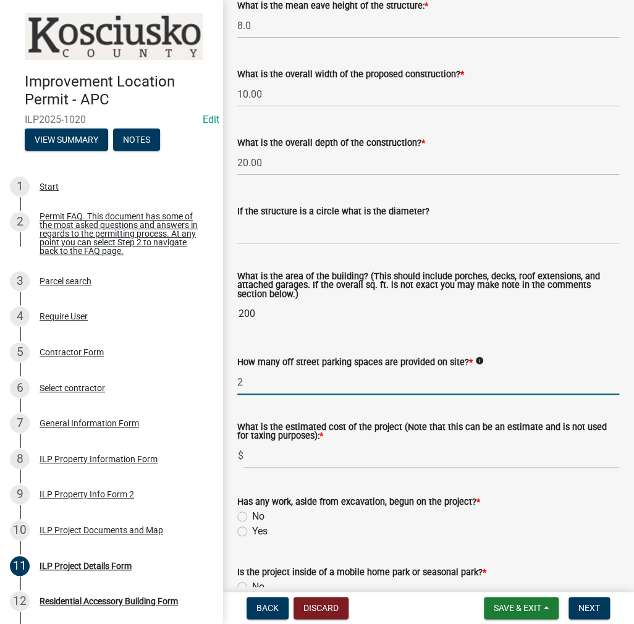
type input "2"
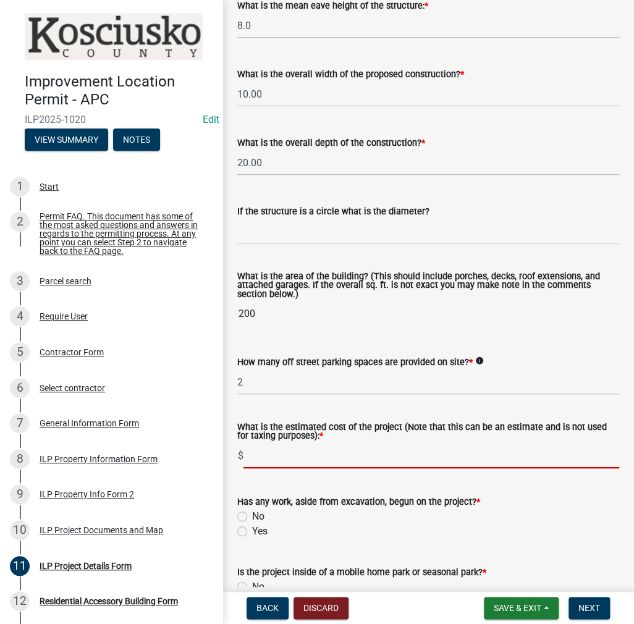
scroll to position [805, 0]
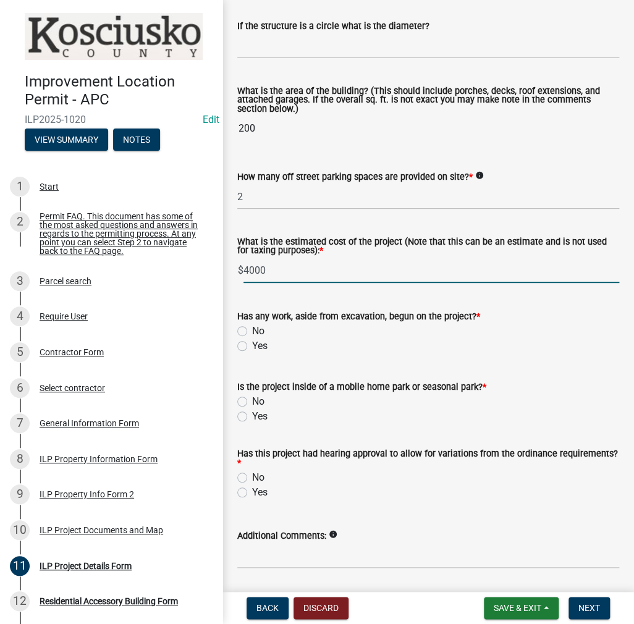
type input "4000"
click at [252, 345] on label "Yes" at bounding box center [259, 346] width 15 height 15
click at [252, 345] on input "Yes" at bounding box center [256, 343] width 8 height 8
radio input "true"
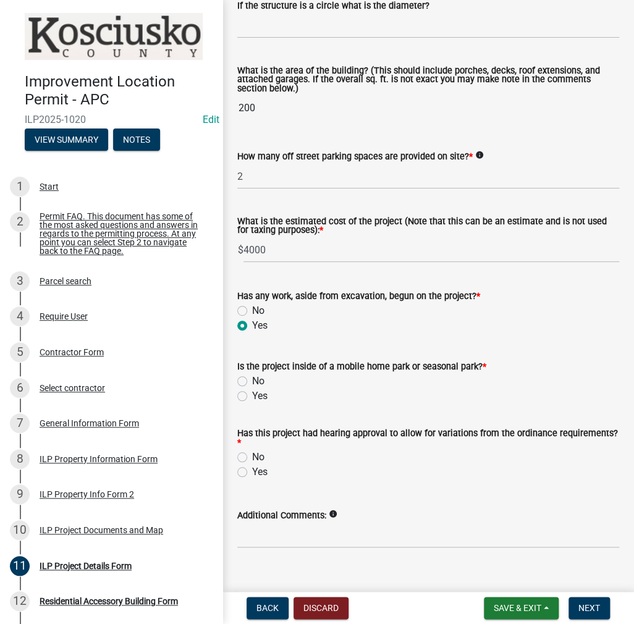
scroll to position [844, 0]
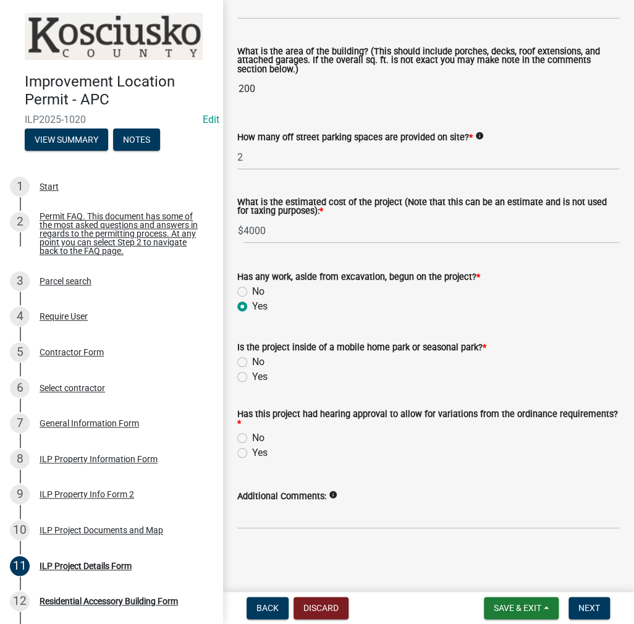
click at [252, 363] on label "No" at bounding box center [258, 362] width 12 height 15
click at [252, 363] on input "No" at bounding box center [256, 359] width 8 height 8
radio input "true"
click at [252, 437] on label "No" at bounding box center [258, 438] width 12 height 15
click at [252, 437] on input "No" at bounding box center [256, 435] width 8 height 8
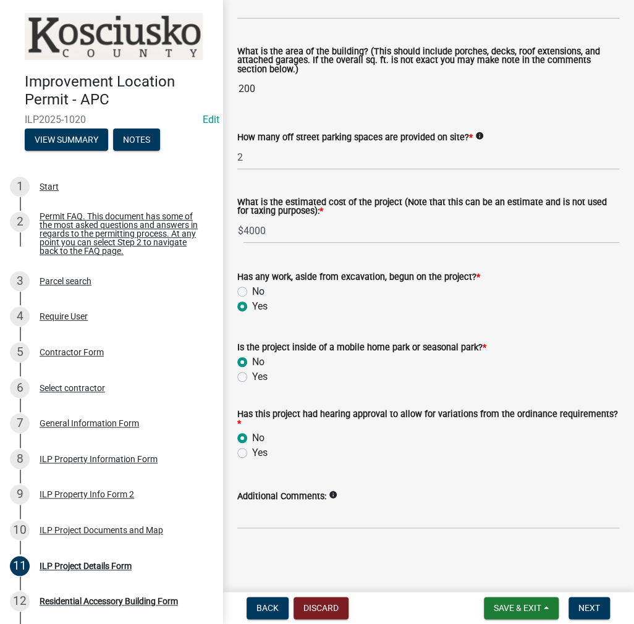
radio input "true"
click at [580, 611] on span "Next" at bounding box center [590, 608] width 22 height 10
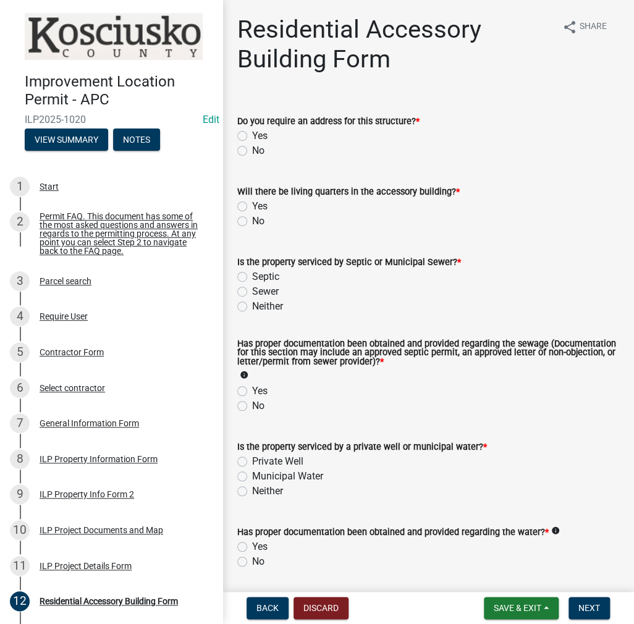
click at [252, 148] on label "No" at bounding box center [258, 150] width 12 height 15
click at [252, 148] on input "No" at bounding box center [256, 147] width 8 height 8
radio input "true"
drag, startPoint x: 242, startPoint y: 218, endPoint x: 248, endPoint y: 224, distance: 8.3
click at [252, 219] on label "No" at bounding box center [258, 221] width 12 height 15
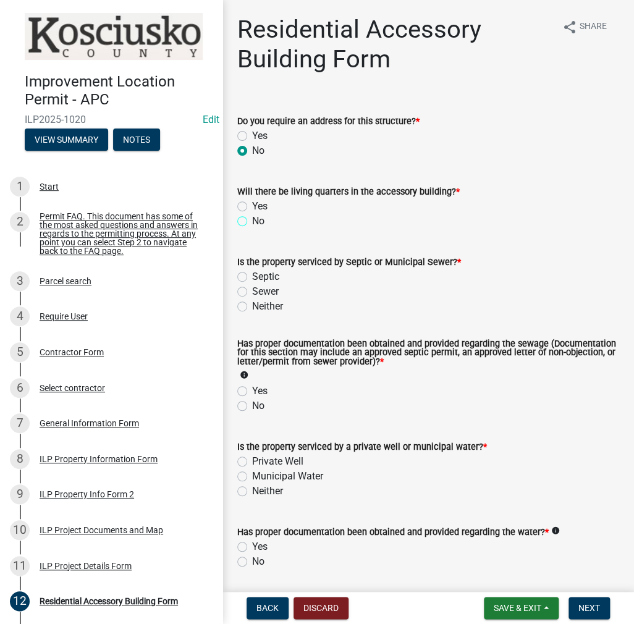
click at [252, 219] on input "No" at bounding box center [256, 218] width 8 height 8
radio input "true"
click at [252, 278] on label "Septic" at bounding box center [265, 276] width 27 height 15
click at [252, 278] on input "Septic" at bounding box center [256, 273] width 8 height 8
radio input "true"
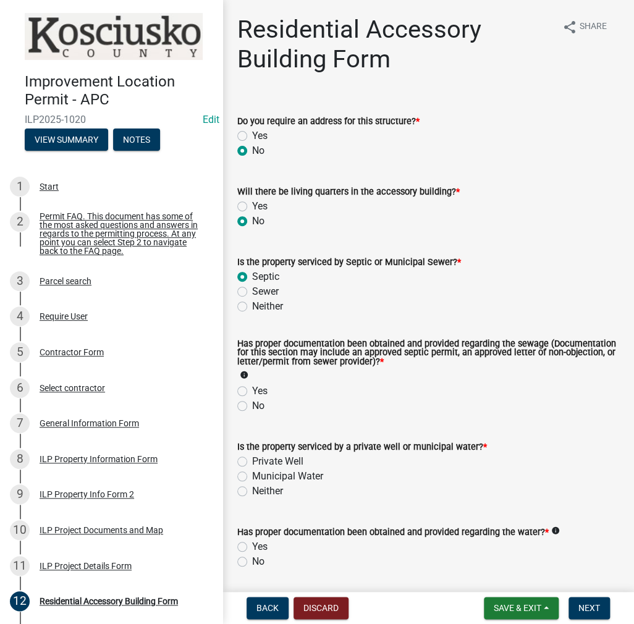
drag, startPoint x: 240, startPoint y: 389, endPoint x: 247, endPoint y: 396, distance: 9.7
click at [252, 390] on label "Yes" at bounding box center [259, 391] width 15 height 15
click at [252, 390] on input "Yes" at bounding box center [256, 388] width 8 height 8
radio input "true"
click at [252, 459] on label "Private Well" at bounding box center [277, 461] width 51 height 15
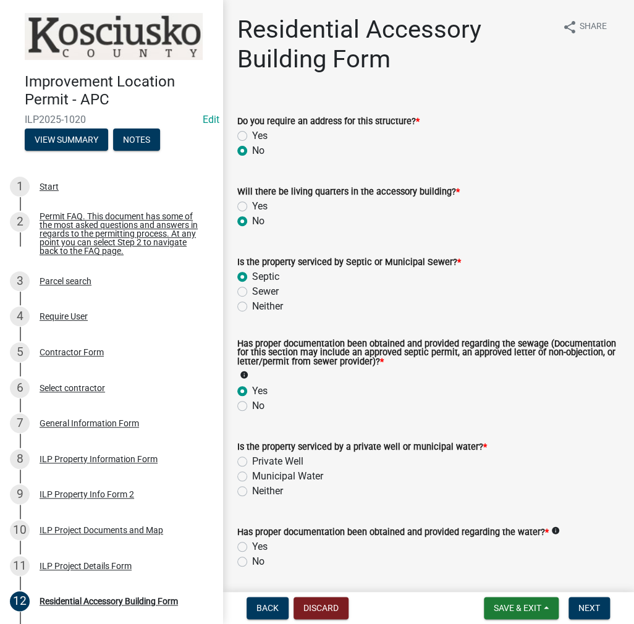
click at [252, 459] on input "Private Well" at bounding box center [256, 458] width 8 height 8
radio input "true"
click at [252, 548] on label "Yes" at bounding box center [259, 547] width 15 height 15
click at [252, 548] on input "Yes" at bounding box center [256, 544] width 8 height 8
radio input "true"
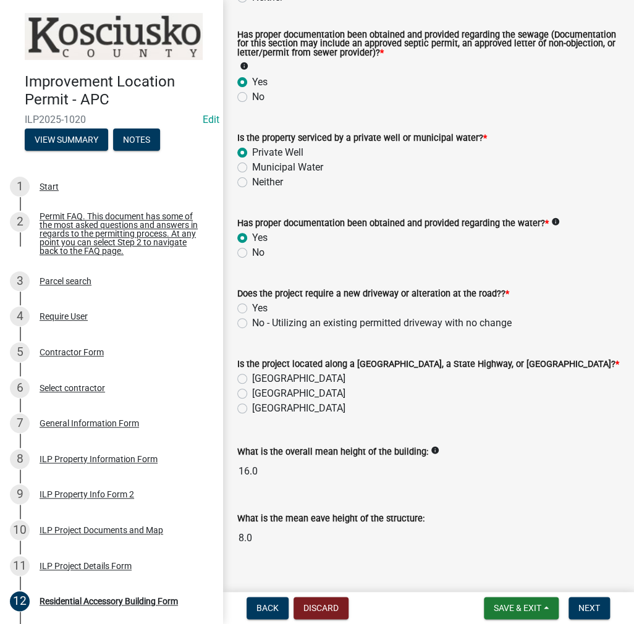
scroll to position [330, 0]
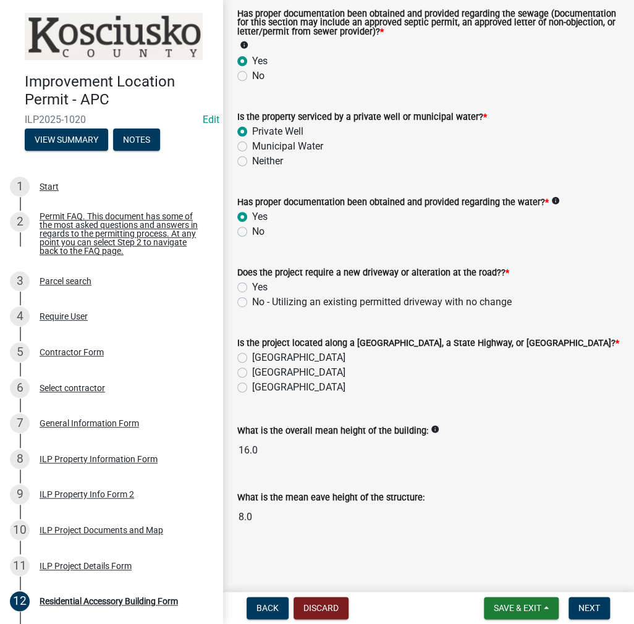
click at [252, 299] on label "No - Utilizing an existing permitted driveway with no change" at bounding box center [382, 302] width 260 height 15
click at [252, 299] on input "No - Utilizing an existing permitted driveway with no change" at bounding box center [256, 299] width 8 height 8
radio input "true"
click at [252, 355] on label "[GEOGRAPHIC_DATA]" at bounding box center [298, 357] width 93 height 15
click at [252, 355] on input "[GEOGRAPHIC_DATA]" at bounding box center [256, 354] width 8 height 8
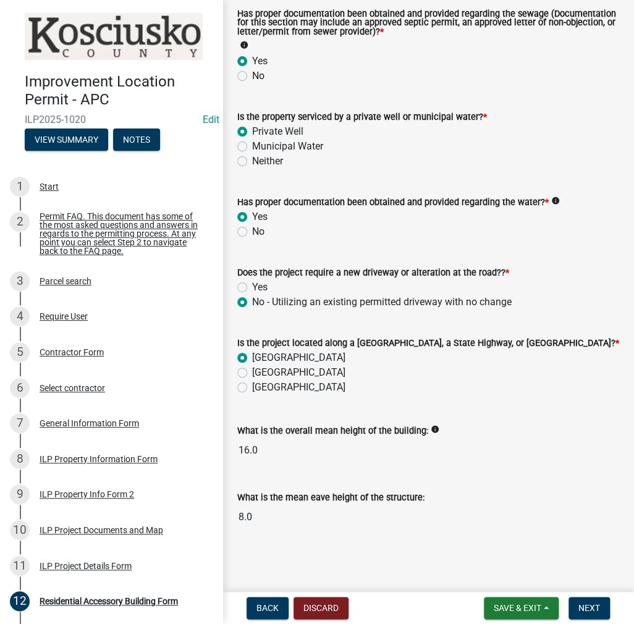
radio input "true"
click at [586, 607] on span "Next" at bounding box center [590, 608] width 22 height 10
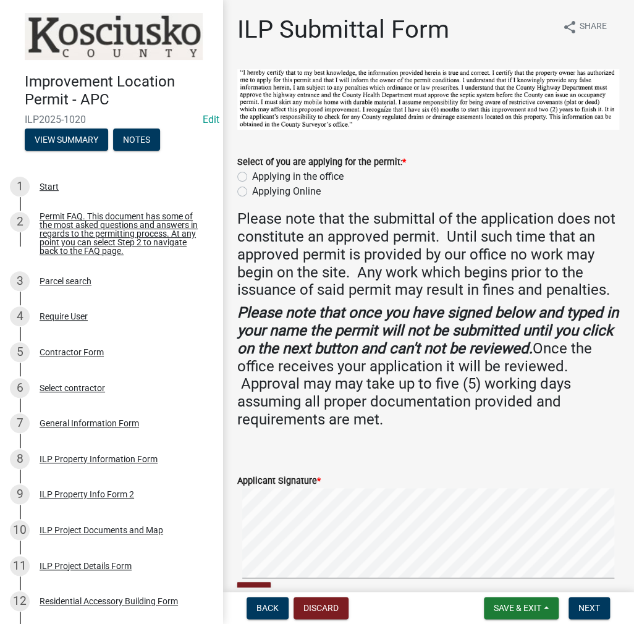
click at [252, 177] on label "Applying in the office" at bounding box center [297, 176] width 91 height 15
click at [252, 177] on input "Applying in the office" at bounding box center [256, 173] width 8 height 8
radio input "true"
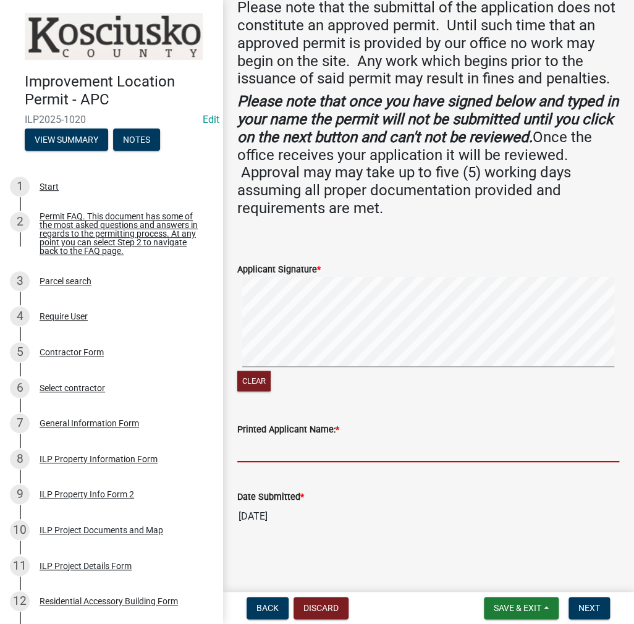
click at [287, 454] on input "Printed Applicant Name: *" at bounding box center [428, 449] width 382 height 25
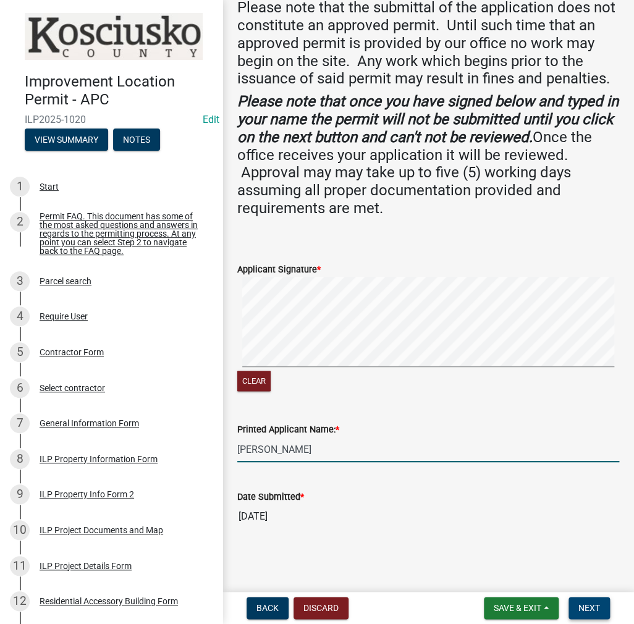
type input "[PERSON_NAME]"
click at [592, 601] on button "Next" at bounding box center [589, 608] width 41 height 22
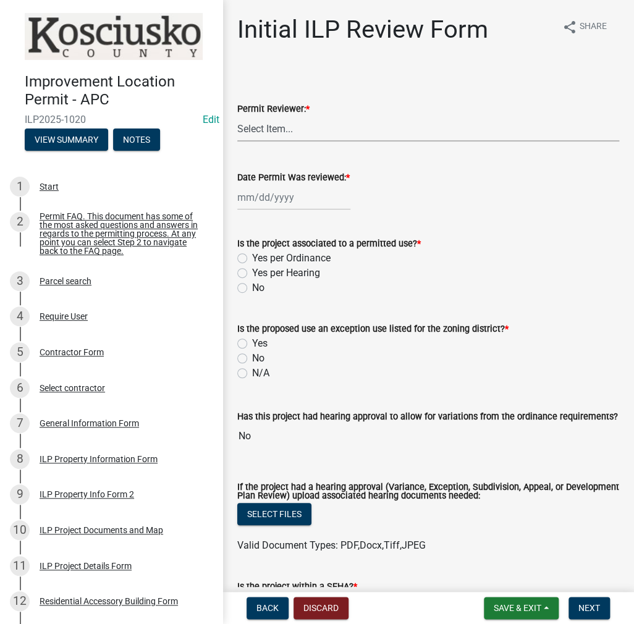
click at [268, 127] on select "Select Item... MMS LT AT CS [PERSON_NAME]" at bounding box center [428, 128] width 382 height 25
click at [237, 116] on select "Select Item... MMS LT AT CS [PERSON_NAME]" at bounding box center [428, 128] width 382 height 25
select select "c872cdc8-ca01-49f1-a213-e4b05fa58cd2"
click at [272, 201] on div at bounding box center [293, 197] width 113 height 25
select select "8"
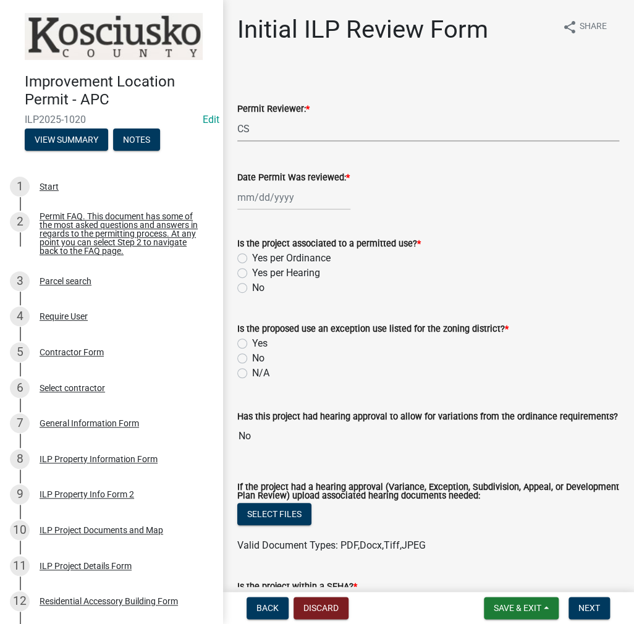
select select "2025"
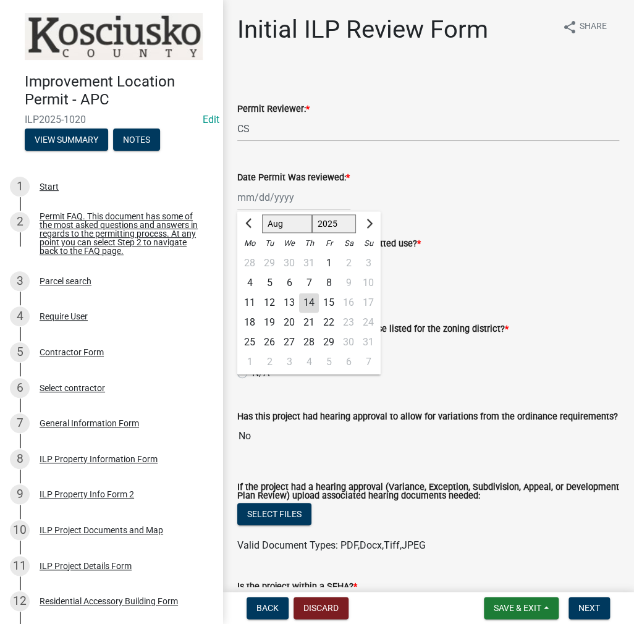
click at [307, 300] on div "14" at bounding box center [309, 303] width 20 height 20
type input "[DATE]"
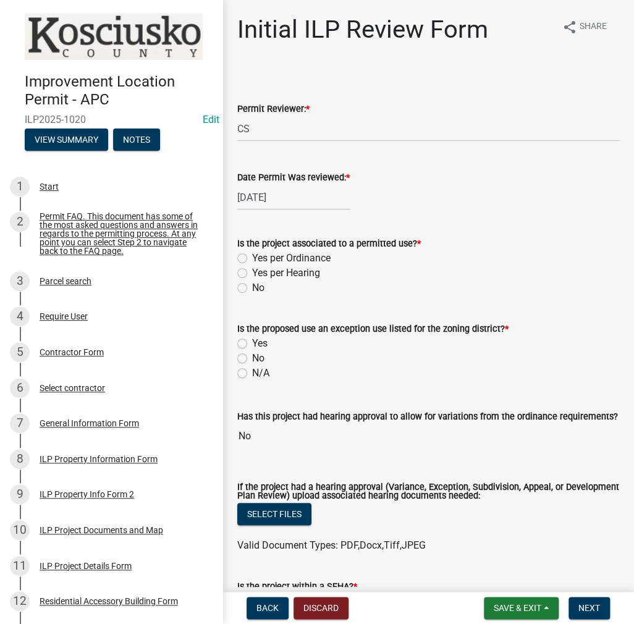
click at [252, 256] on label "Yes per Ordinance" at bounding box center [291, 258] width 78 height 15
click at [252, 256] on input "Yes per Ordinance" at bounding box center [256, 255] width 8 height 8
radio input "true"
click at [252, 355] on label "No" at bounding box center [258, 358] width 12 height 15
click at [252, 355] on input "No" at bounding box center [256, 355] width 8 height 8
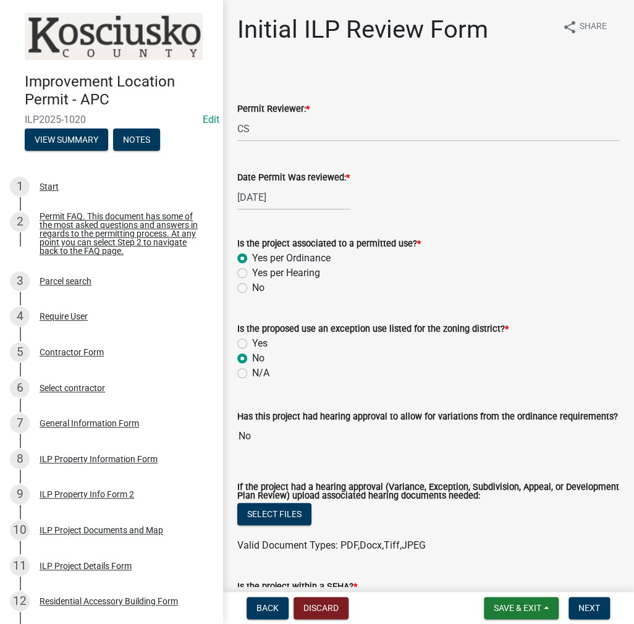
radio input "true"
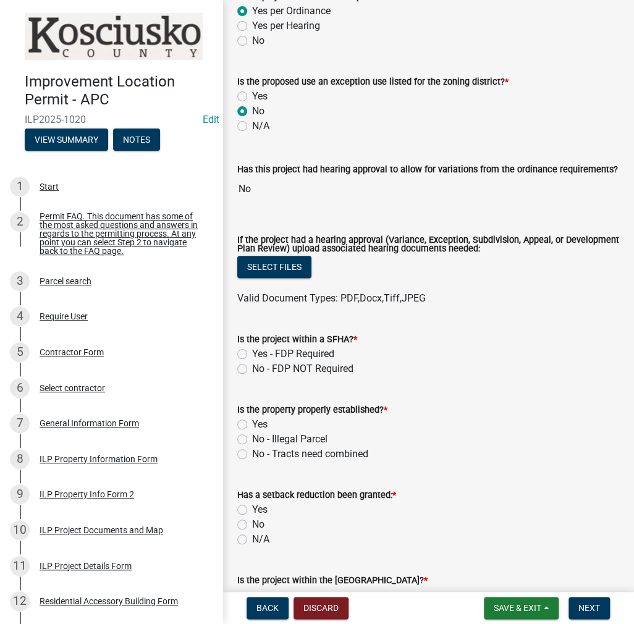
scroll to position [433, 0]
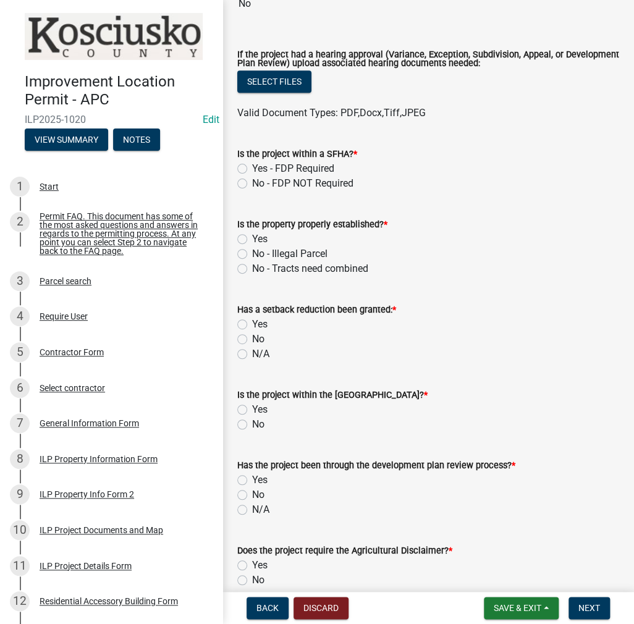
click at [241, 177] on div "No - FDP NOT Required" at bounding box center [428, 183] width 382 height 15
click at [252, 181] on label "No - FDP NOT Required" at bounding box center [302, 183] width 101 height 15
click at [252, 181] on input "No - FDP NOT Required" at bounding box center [256, 180] width 8 height 8
radio input "true"
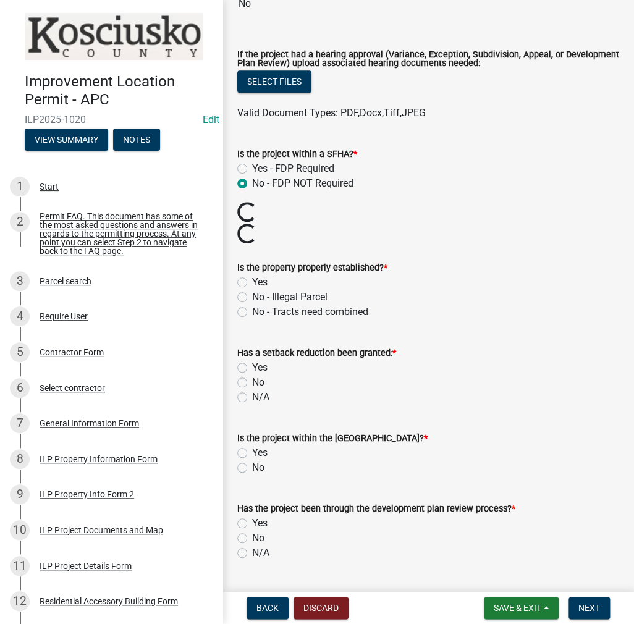
click at [252, 280] on label "Yes" at bounding box center [259, 282] width 15 height 15
click at [252, 280] on input "Yes" at bounding box center [256, 279] width 8 height 8
radio input "true"
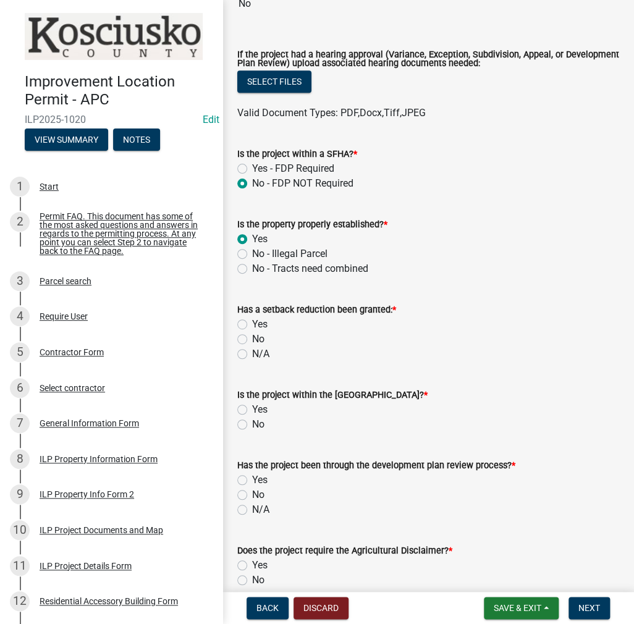
click at [252, 336] on label "No" at bounding box center [258, 339] width 12 height 15
click at [252, 336] on input "No" at bounding box center [256, 336] width 8 height 8
radio input "true"
click at [252, 426] on label "No" at bounding box center [258, 424] width 12 height 15
click at [252, 425] on input "No" at bounding box center [256, 421] width 8 height 8
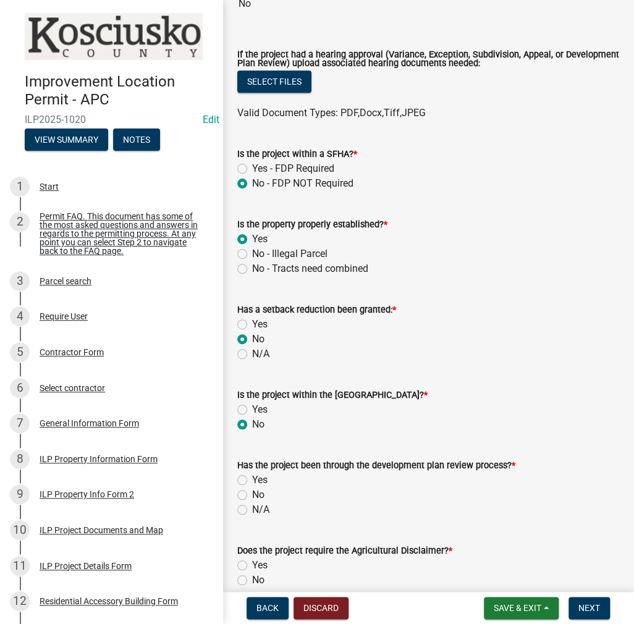
radio input "true"
click at [252, 493] on label "No" at bounding box center [258, 495] width 12 height 15
click at [252, 493] on input "No" at bounding box center [256, 492] width 8 height 8
radio input "true"
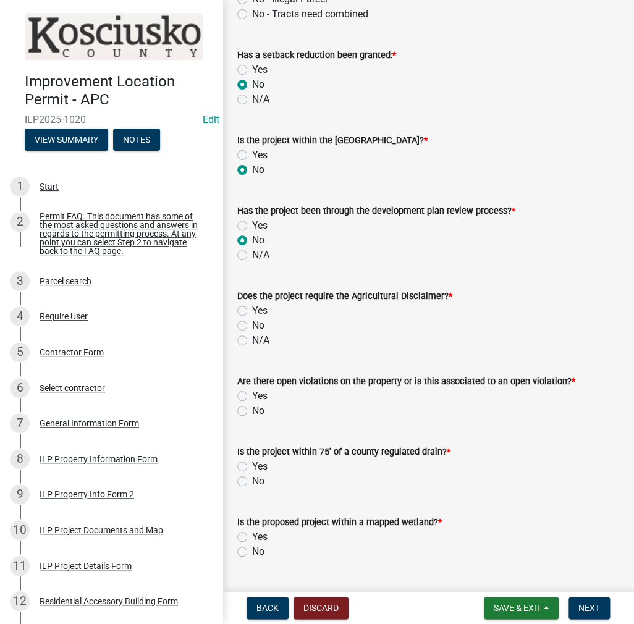
scroll to position [742, 0]
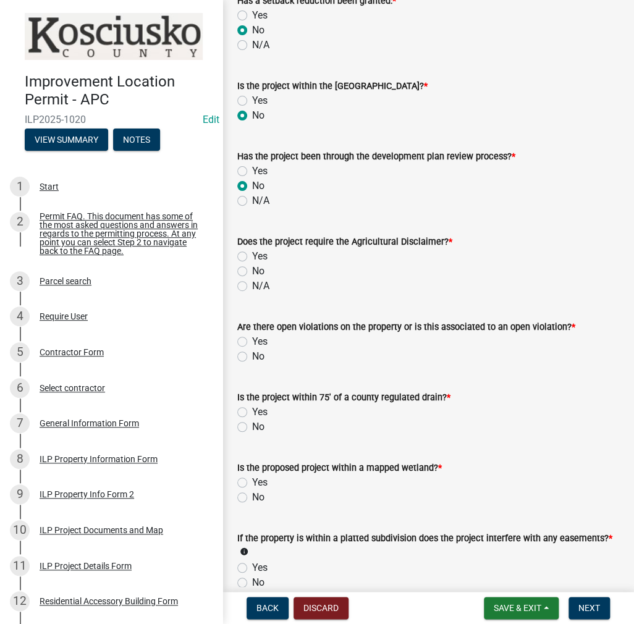
click at [252, 287] on label "N/A" at bounding box center [260, 286] width 17 height 15
click at [252, 287] on input "N/A" at bounding box center [256, 283] width 8 height 8
radio input "true"
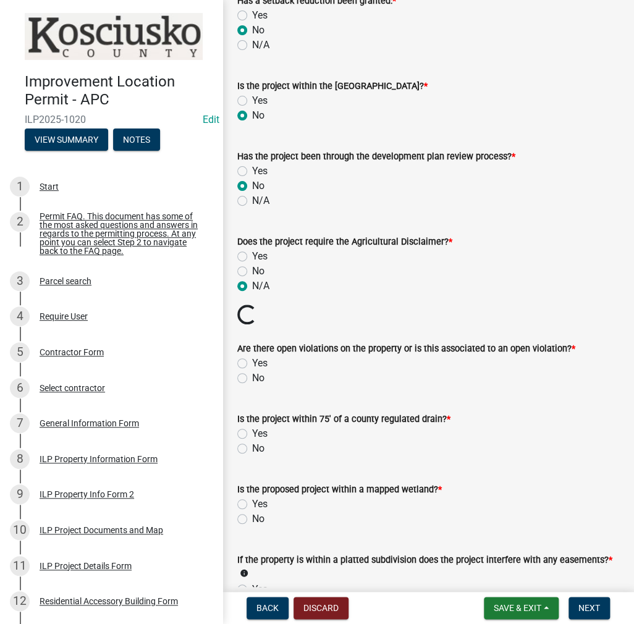
click at [252, 376] on label "No" at bounding box center [258, 378] width 12 height 15
click at [252, 376] on input "No" at bounding box center [256, 375] width 8 height 8
radio input "true"
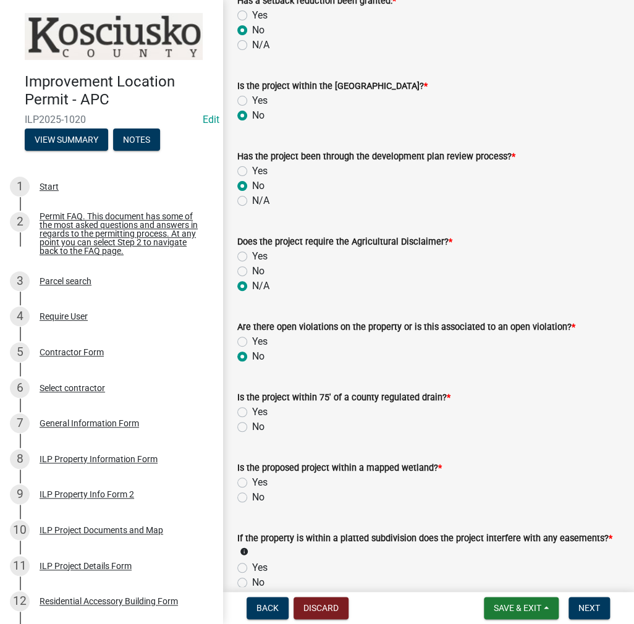
click at [252, 342] on label "Yes" at bounding box center [259, 341] width 15 height 15
click at [252, 342] on input "Yes" at bounding box center [256, 338] width 8 height 8
radio input "true"
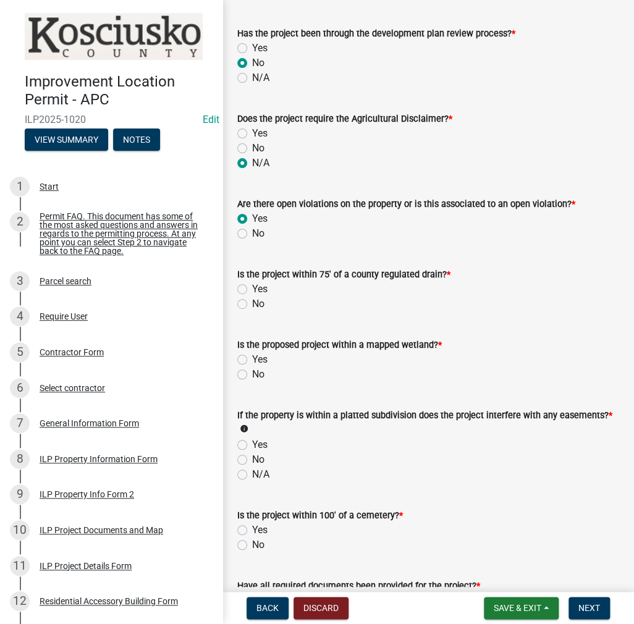
scroll to position [865, 0]
click at [252, 303] on label "No" at bounding box center [258, 303] width 12 height 15
click at [252, 303] on input "No" at bounding box center [256, 300] width 8 height 8
radio input "true"
click at [237, 376] on div "Is the proposed project within a mapped wetland? * Yes No" at bounding box center [428, 351] width 401 height 59
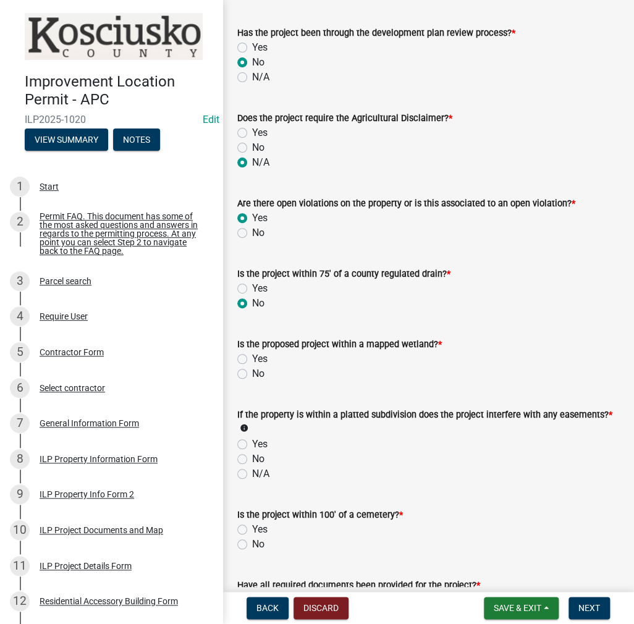
click at [252, 373] on label "No" at bounding box center [258, 374] width 12 height 15
click at [252, 373] on input "No" at bounding box center [256, 371] width 8 height 8
radio input "true"
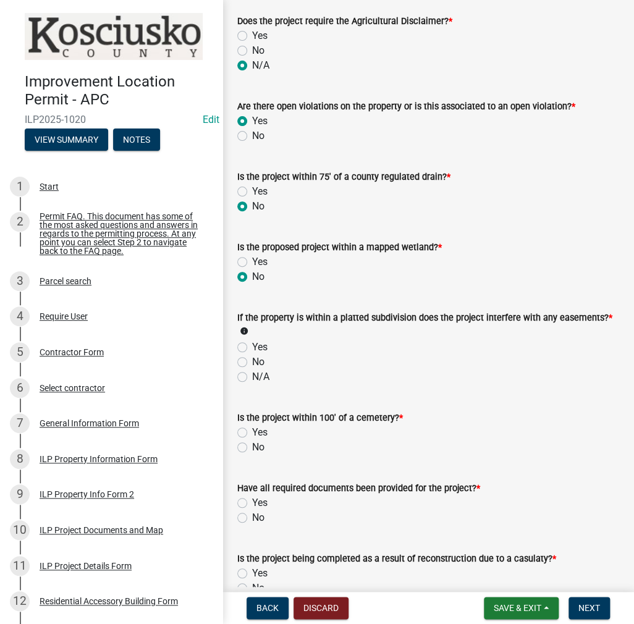
scroll to position [989, 0]
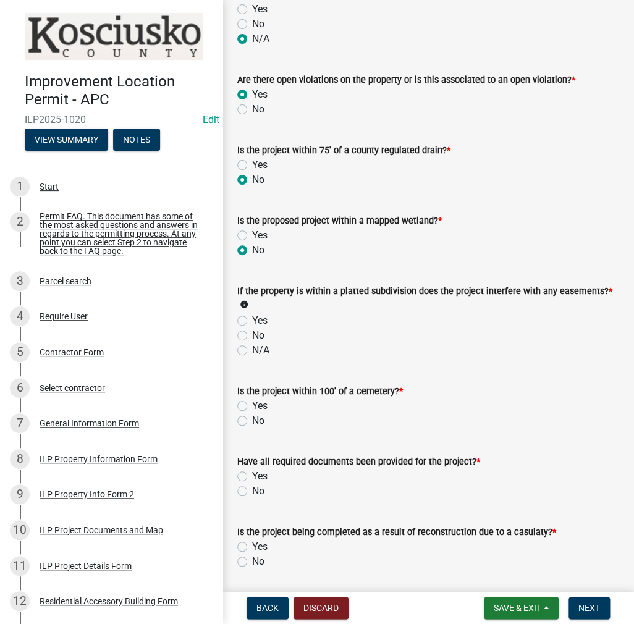
click at [252, 334] on label "No" at bounding box center [258, 335] width 12 height 15
click at [252, 334] on input "No" at bounding box center [256, 332] width 8 height 8
radio input "true"
drag, startPoint x: 241, startPoint y: 422, endPoint x: 242, endPoint y: 434, distance: 11.8
click at [252, 424] on label "No" at bounding box center [258, 420] width 12 height 15
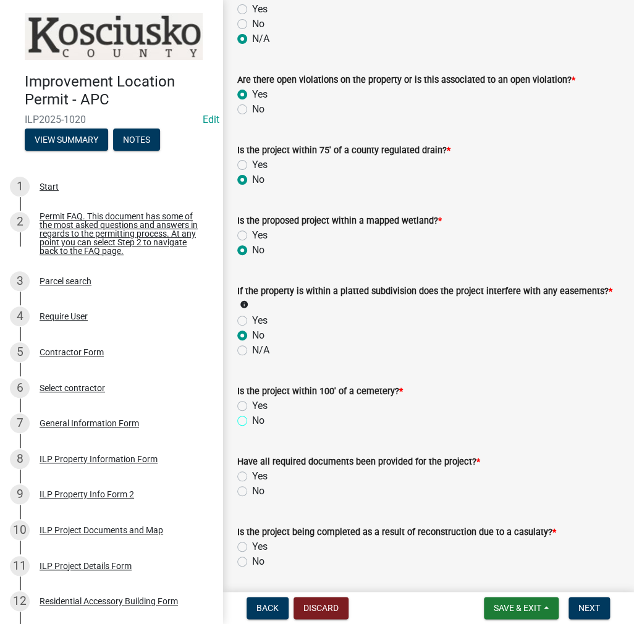
click at [252, 422] on input "No" at bounding box center [256, 417] width 8 height 8
radio input "true"
click at [252, 475] on label "Yes" at bounding box center [259, 476] width 15 height 15
click at [252, 475] on input "Yes" at bounding box center [256, 473] width 8 height 8
radio input "true"
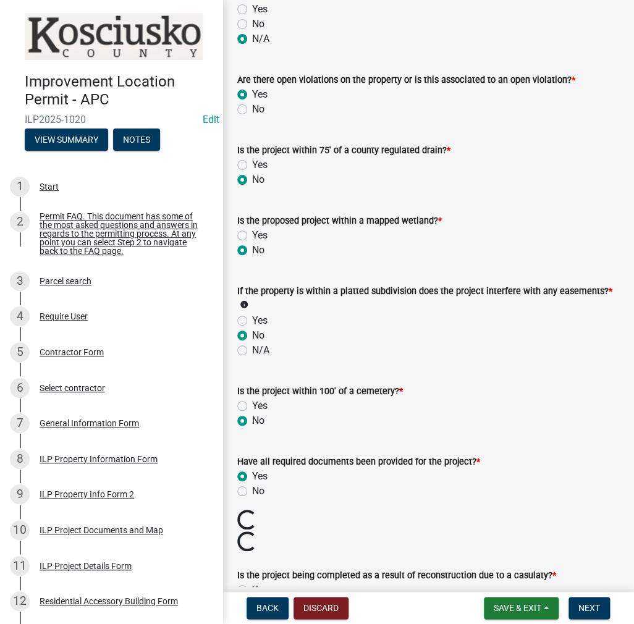
scroll to position [1174, 0]
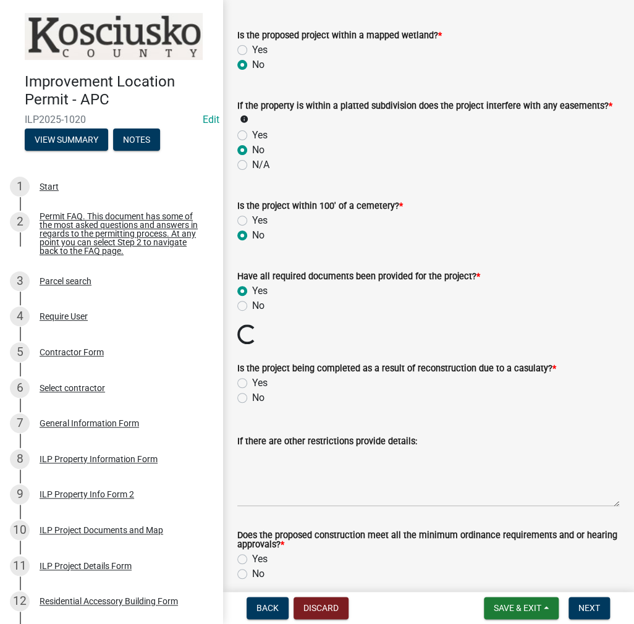
click at [252, 397] on label "No" at bounding box center [258, 398] width 12 height 15
click at [252, 397] on input "No" at bounding box center [256, 395] width 8 height 8
radio input "true"
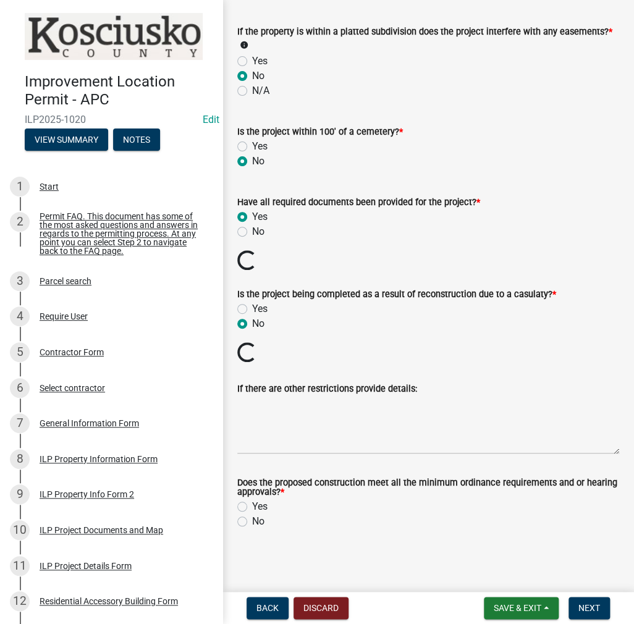
scroll to position [1206, 0]
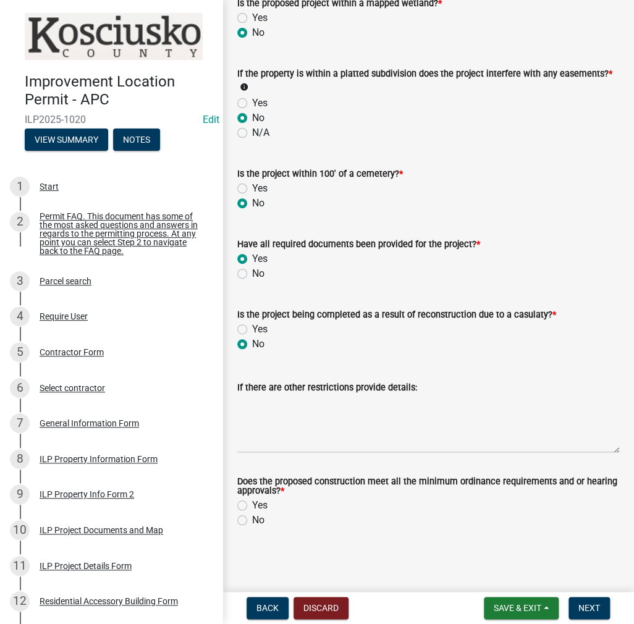
click at [252, 503] on label "Yes" at bounding box center [259, 505] width 15 height 15
click at [252, 503] on input "Yes" at bounding box center [256, 502] width 8 height 8
radio input "true"
click at [591, 610] on span "Next" at bounding box center [590, 608] width 22 height 10
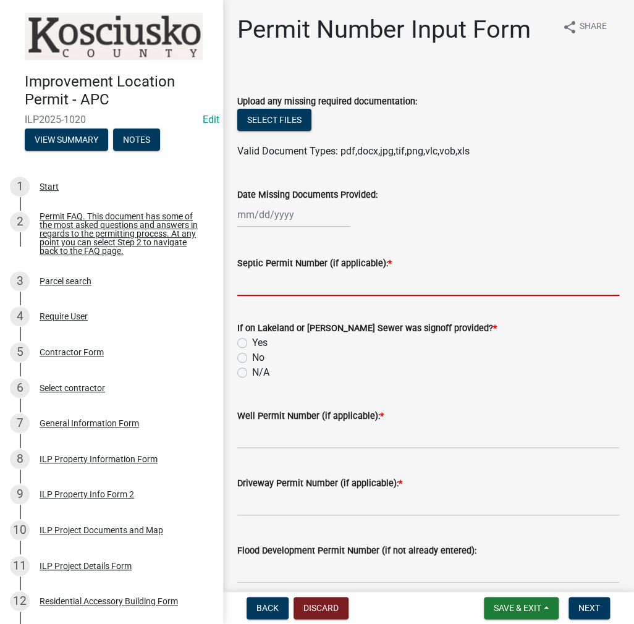
click at [286, 282] on input "Septic Permit Number (if applicable): *" at bounding box center [428, 283] width 382 height 25
type input "LONO"
click at [252, 354] on label "No" at bounding box center [258, 357] width 12 height 15
click at [252, 354] on input "No" at bounding box center [256, 354] width 8 height 8
radio input "true"
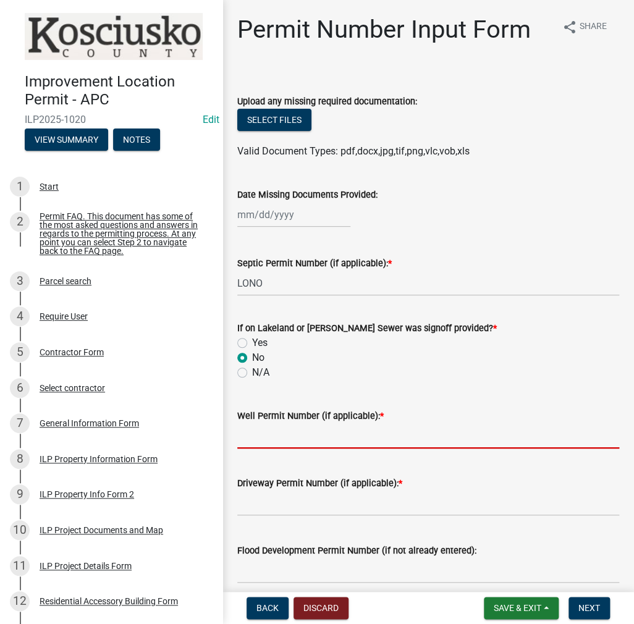
click at [267, 445] on input "Well Permit Number (if applicable): *" at bounding box center [428, 435] width 382 height 25
type input "LONO"
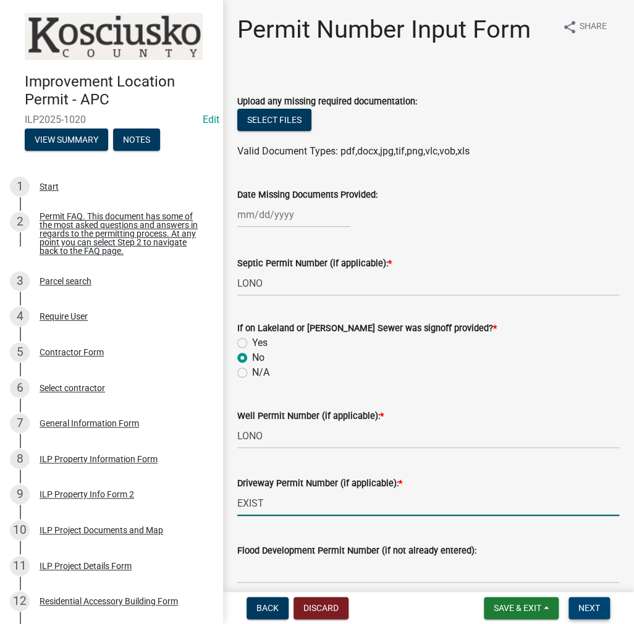
type input "EXIST"
click at [605, 608] on button "Next" at bounding box center [589, 608] width 41 height 22
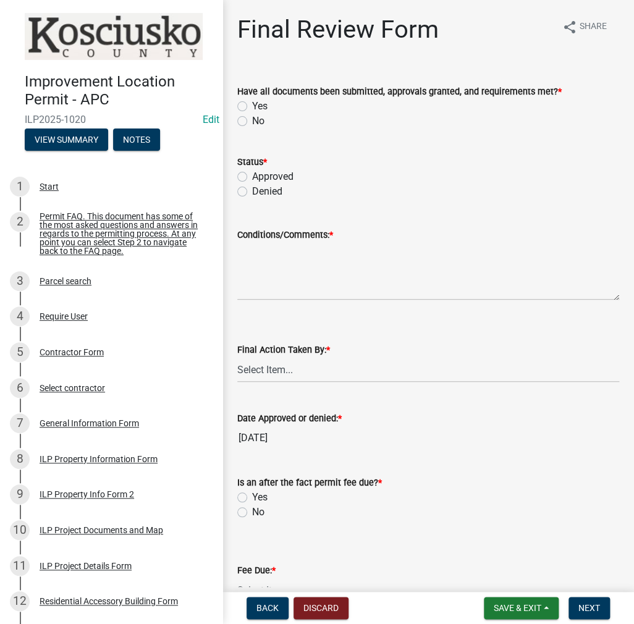
drag, startPoint x: 242, startPoint y: 104, endPoint x: 244, endPoint y: 148, distance: 43.9
click at [252, 104] on label "Yes" at bounding box center [259, 106] width 15 height 15
click at [252, 104] on input "Yes" at bounding box center [256, 103] width 8 height 8
radio input "true"
click at [252, 172] on label "Approved" at bounding box center [272, 176] width 41 height 15
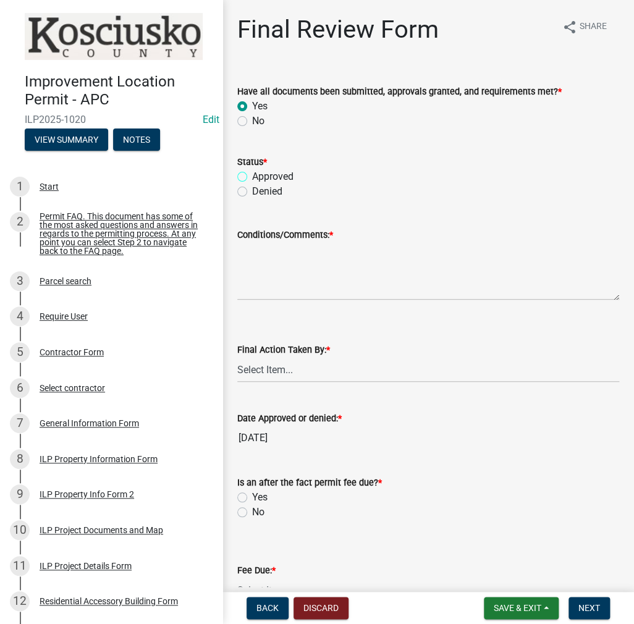
click at [252, 172] on input "Approved" at bounding box center [256, 173] width 8 height 8
radio input "true"
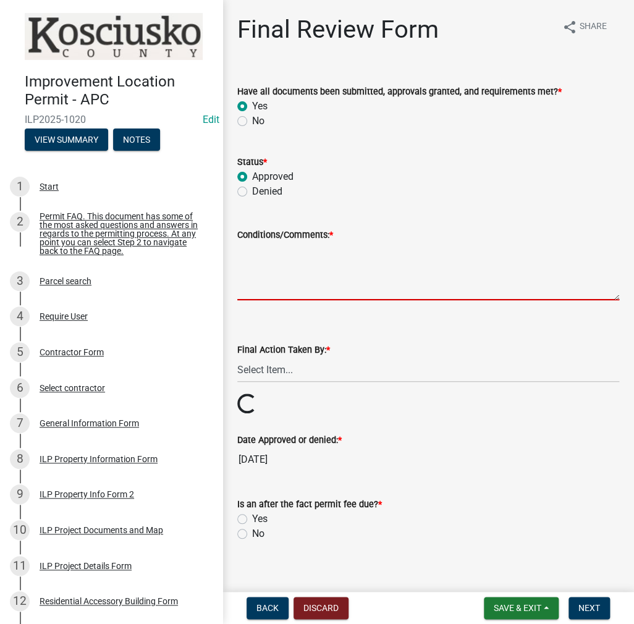
click at [256, 257] on textarea "Conditions/Comments: *" at bounding box center [428, 271] width 382 height 58
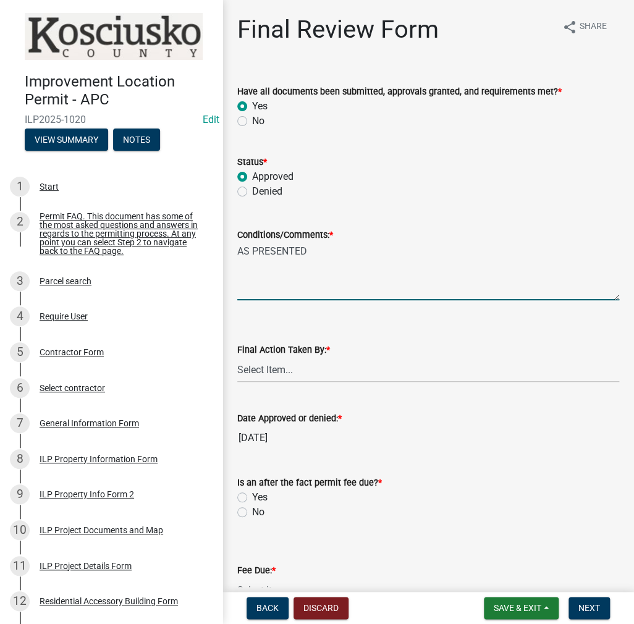
type textarea "AS PRESENTED"
click at [274, 362] on select "Select Item... MMS LT AT CS [PERSON_NAME]" at bounding box center [428, 369] width 382 height 25
click at [237, 357] on select "Select Item... MMS LT AT CS [PERSON_NAME]" at bounding box center [428, 369] width 382 height 25
select select "c872cdc8-ca01-49f1-a213-e4b05fa58cd2"
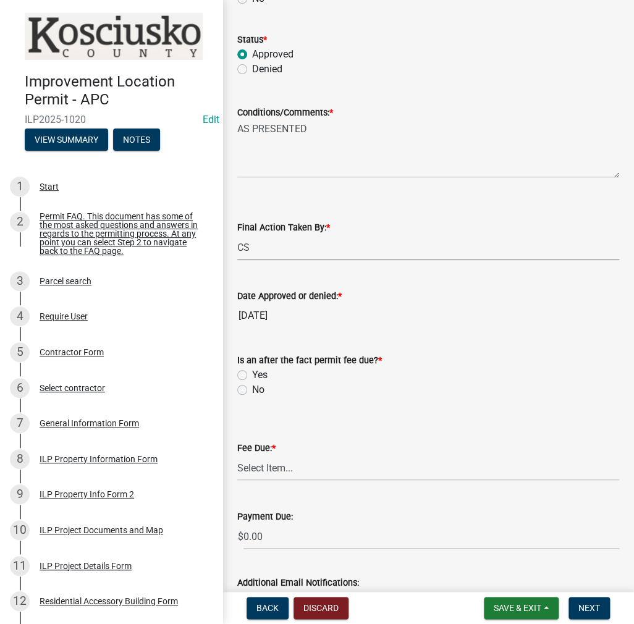
scroll to position [214, 0]
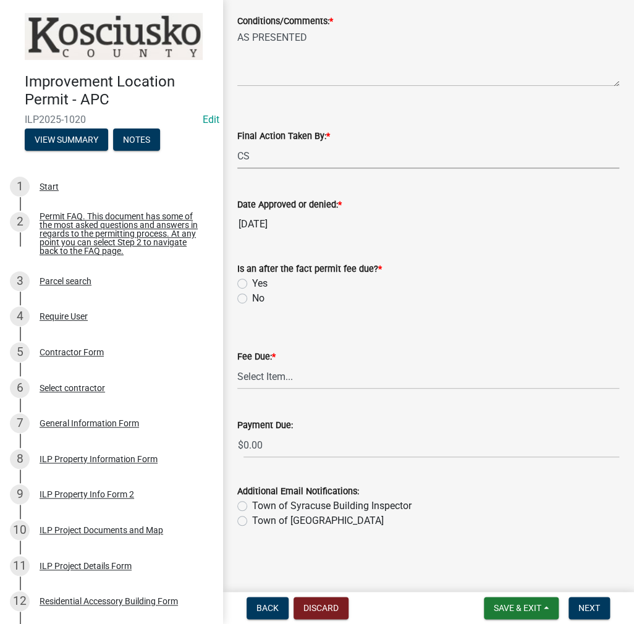
click at [252, 287] on label "Yes" at bounding box center [259, 283] width 15 height 15
click at [252, 284] on input "Yes" at bounding box center [256, 280] width 8 height 8
radio input "true"
drag, startPoint x: 260, startPoint y: 377, endPoint x: 265, endPoint y: 386, distance: 10.3
click at [260, 377] on select "Select Item... N/A $10.00 $25.00 $125.00 $250 $500 $500 + $10.00 for every 10 s…" at bounding box center [428, 376] width 382 height 25
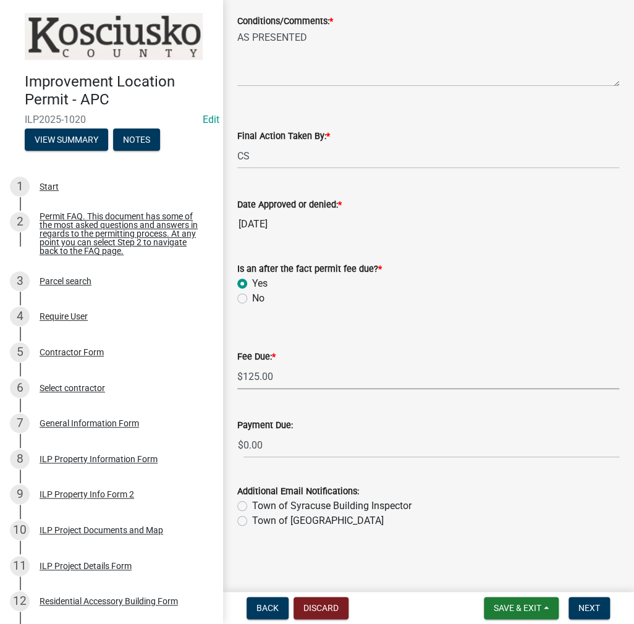
click at [237, 389] on select "Select Item... N/A $10.00 $25.00 $125.00 $250 $500 $500 + $10.00 for every 10 s…" at bounding box center [428, 376] width 382 height 25
select select "654cf63f-9773-4a49-9949-bcaf97ebfa68"
click at [592, 610] on span "Next" at bounding box center [590, 608] width 22 height 10
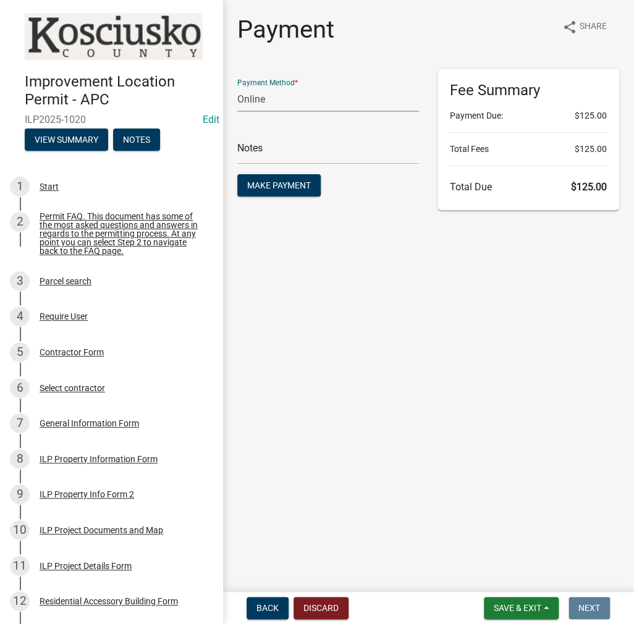
click at [271, 100] on select "Credit Card POS Check Cash Online" at bounding box center [328, 99] width 182 height 25
select select "0: 2"
click at [237, 87] on select "Credit Card POS Check Cash Online" at bounding box center [328, 99] width 182 height 25
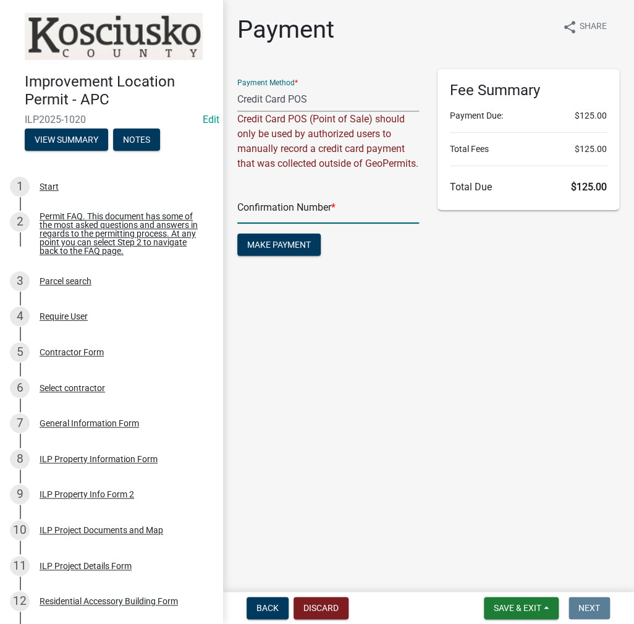
click at [266, 222] on input "text" at bounding box center [328, 210] width 182 height 25
paste input "14816214"
type input "14816214"
click at [272, 253] on button "Make Payment" at bounding box center [278, 245] width 83 height 22
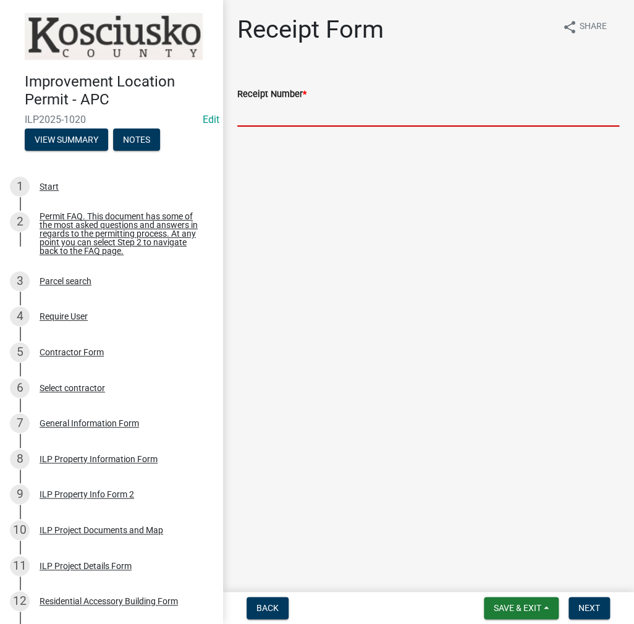
click at [276, 112] on input "Receipt Number *" at bounding box center [428, 113] width 382 height 25
paste input "14816214"
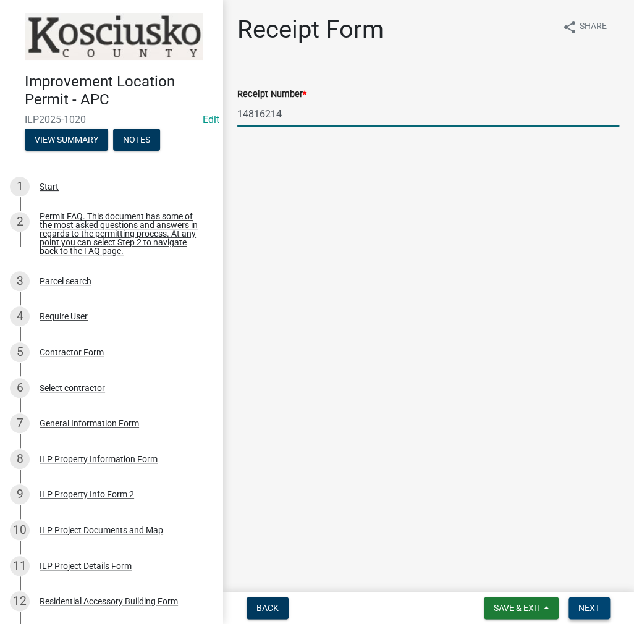
type input "14816214"
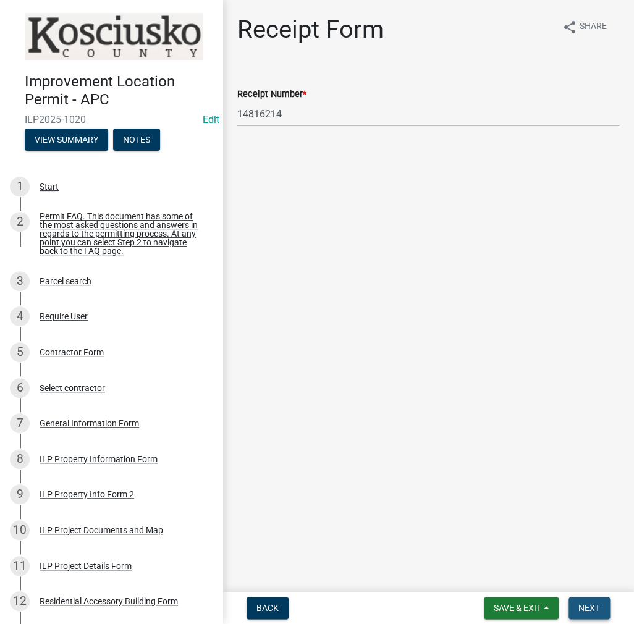
click at [586, 608] on span "Next" at bounding box center [590, 608] width 22 height 10
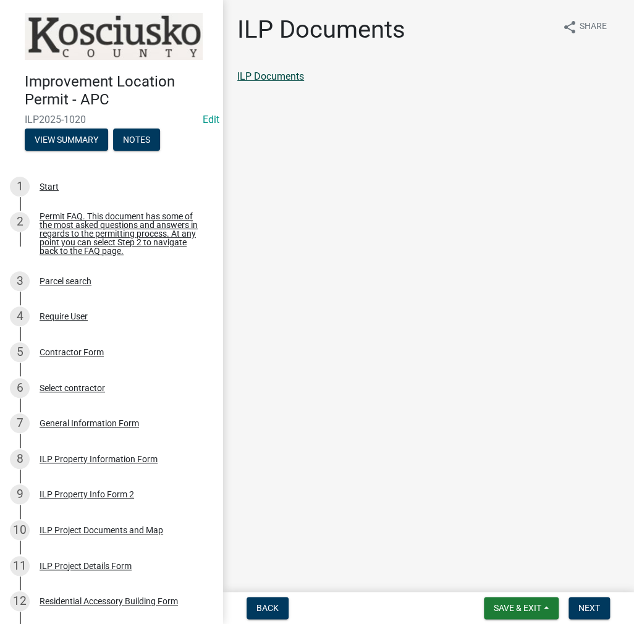
click at [265, 78] on link "ILP Documents" at bounding box center [270, 76] width 67 height 12
click at [593, 608] on span "Next" at bounding box center [590, 608] width 22 height 10
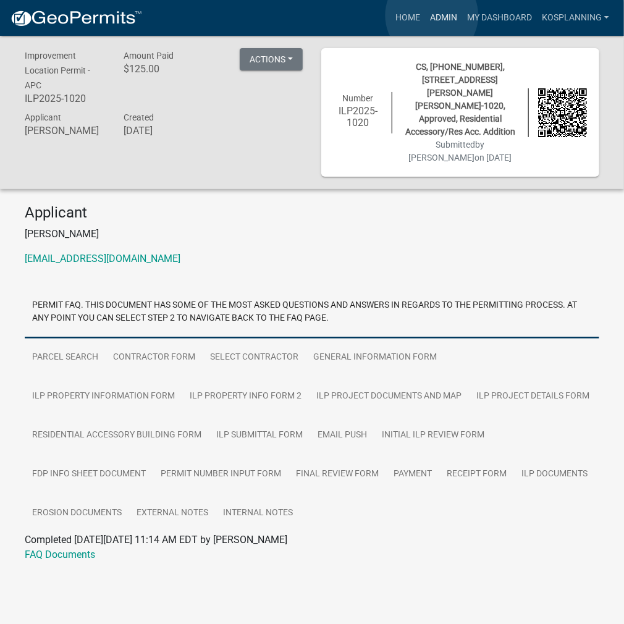
click at [432, 15] on link "Admin" at bounding box center [443, 17] width 37 height 23
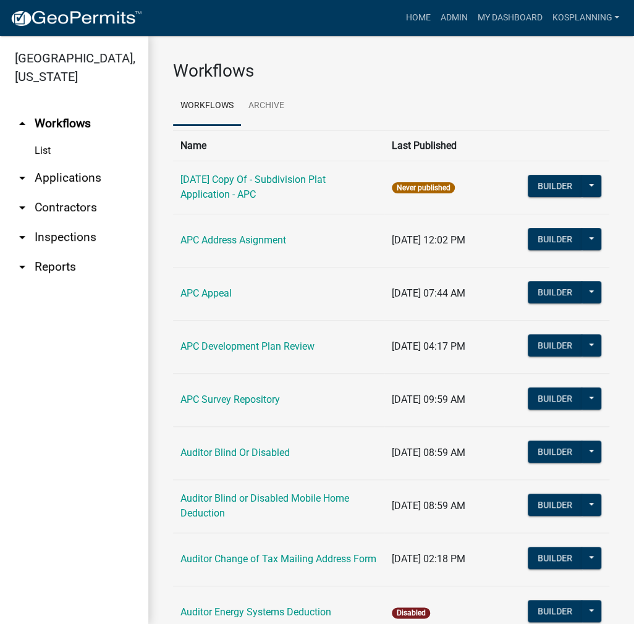
click at [62, 180] on link "arrow_drop_down Applications" at bounding box center [74, 178] width 148 height 30
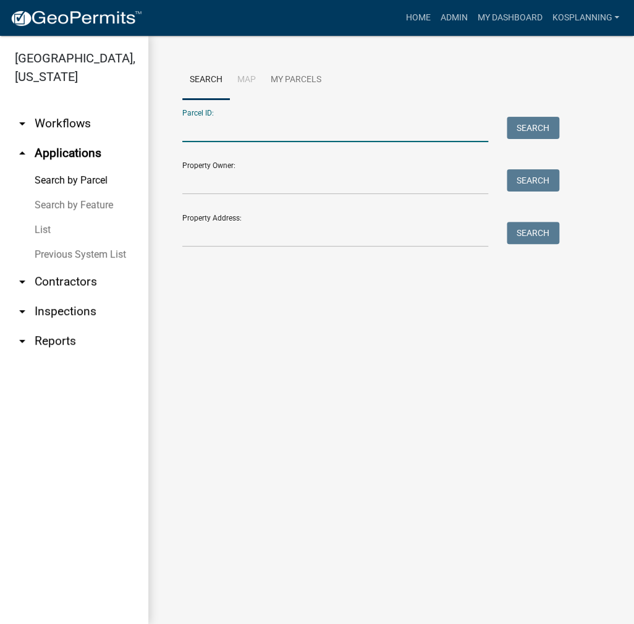
click at [199, 132] on input "Parcel ID:" at bounding box center [335, 129] width 306 height 25
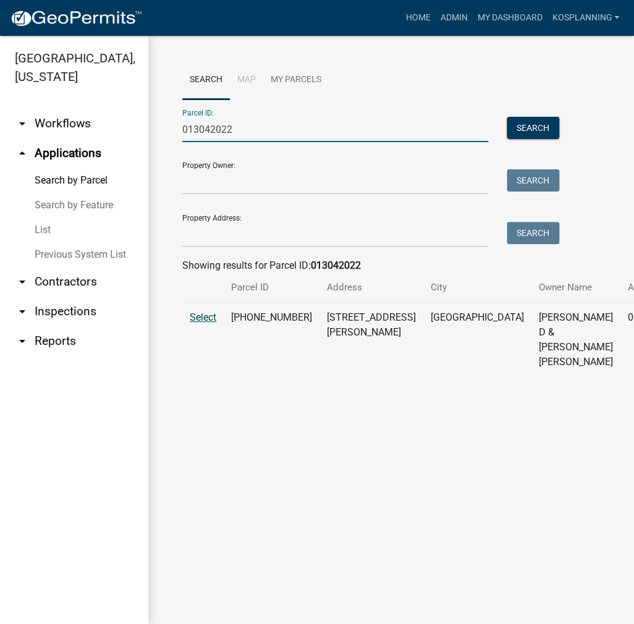
type input "013042022"
click at [215, 323] on span "Select" at bounding box center [203, 318] width 27 height 12
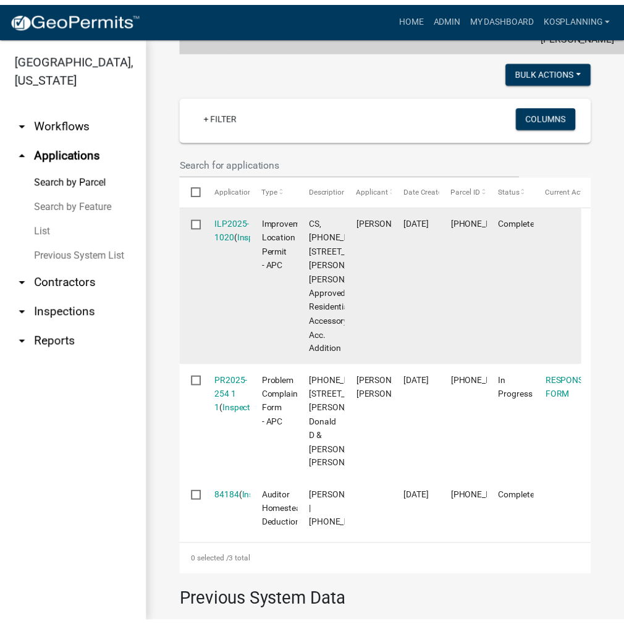
scroll to position [433, 0]
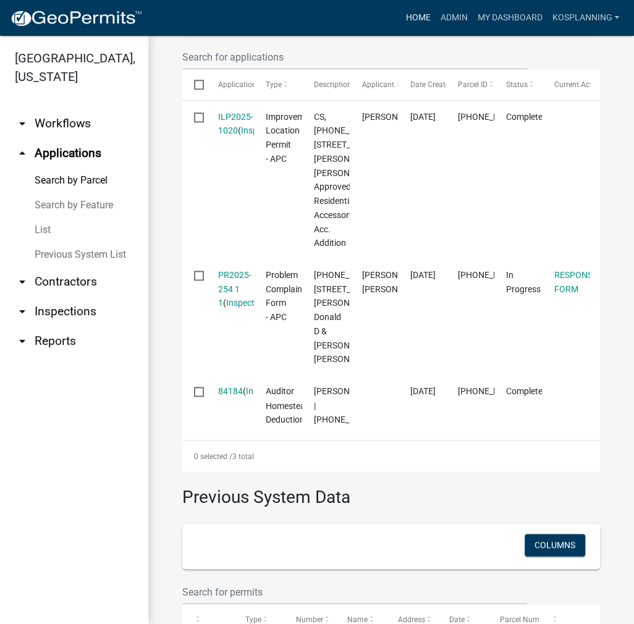
click at [410, 19] on link "Home" at bounding box center [418, 17] width 35 height 23
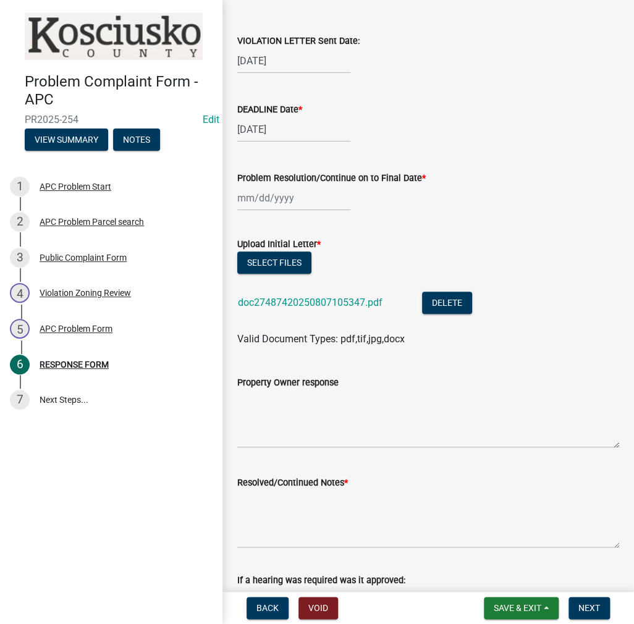
scroll to position [185, 0]
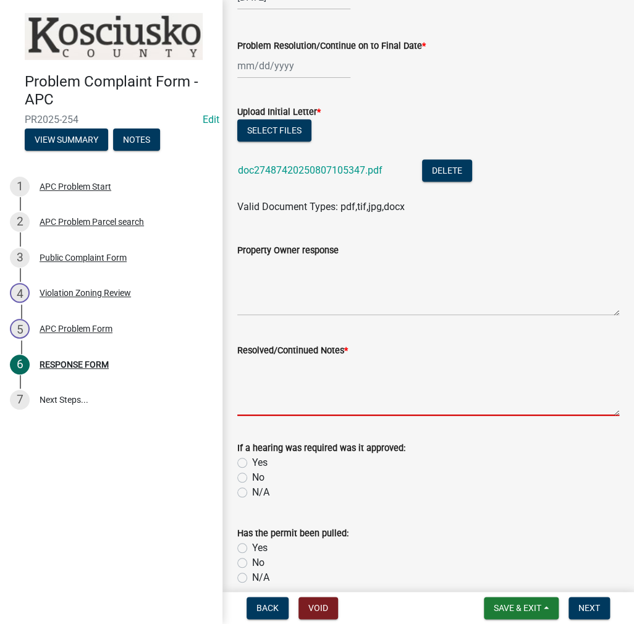
drag, startPoint x: 287, startPoint y: 384, endPoint x: 356, endPoint y: 385, distance: 69.2
click at [287, 384] on textarea "Resolved/Continued Notes *" at bounding box center [428, 387] width 382 height 58
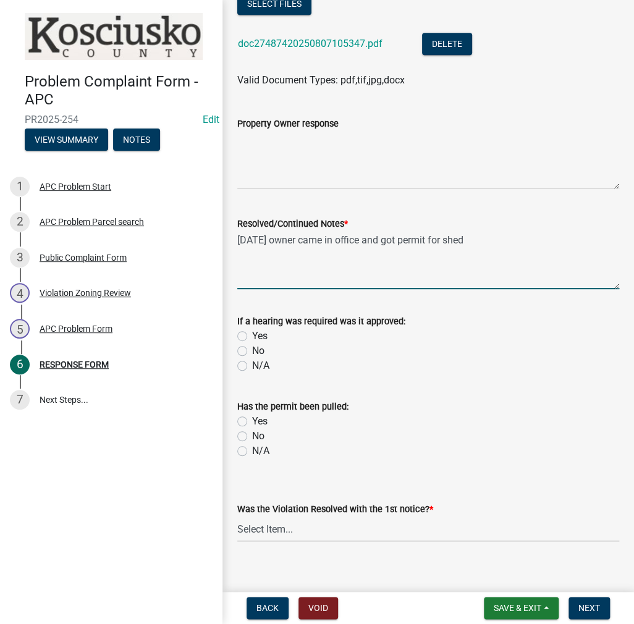
scroll to position [326, 0]
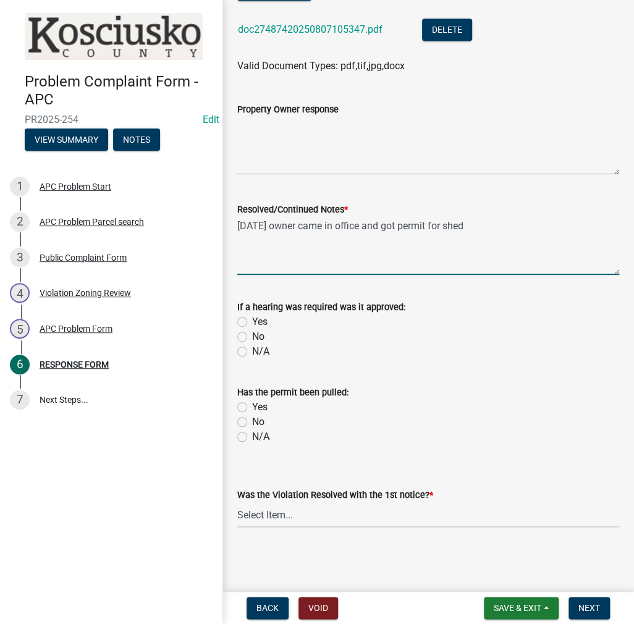
type textarea "8/14/25 owner came in office and got permit for shed"
click at [252, 337] on label "No" at bounding box center [258, 336] width 12 height 15
click at [252, 337] on input "No" at bounding box center [256, 333] width 8 height 8
radio input "true"
click at [252, 409] on label "Yes" at bounding box center [259, 407] width 15 height 15
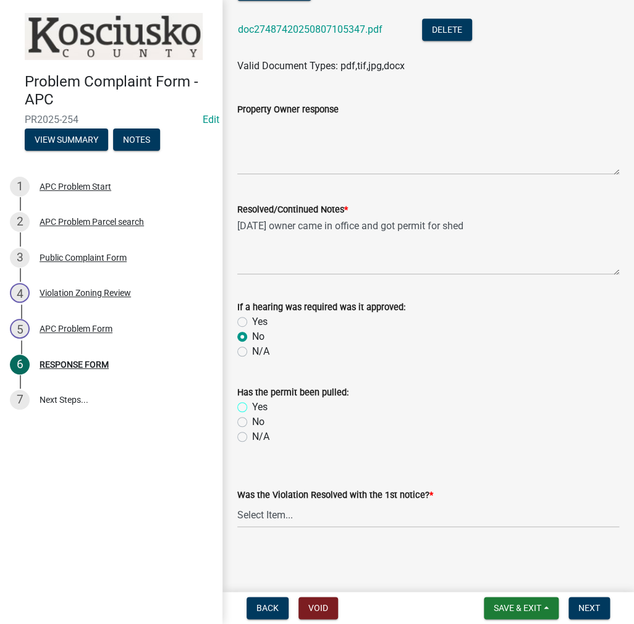
click at [252, 408] on input "Yes" at bounding box center [256, 404] width 8 height 8
radio input "true"
click at [262, 517] on select "Select Item... Yes No N/A" at bounding box center [428, 514] width 382 height 25
click at [237, 502] on select "Select Item... Yes No N/A" at bounding box center [428, 514] width 382 height 25
select select "5030bcce-08bd-4353-ba19-2f22d14eb7e0"
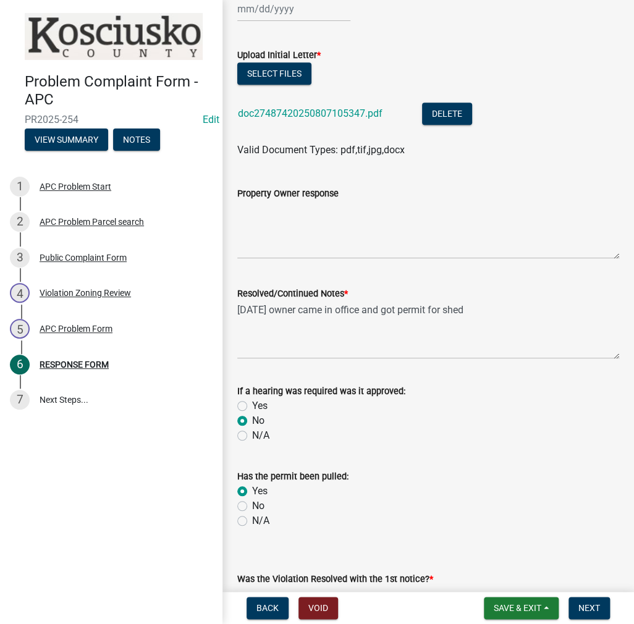
scroll to position [141, 0]
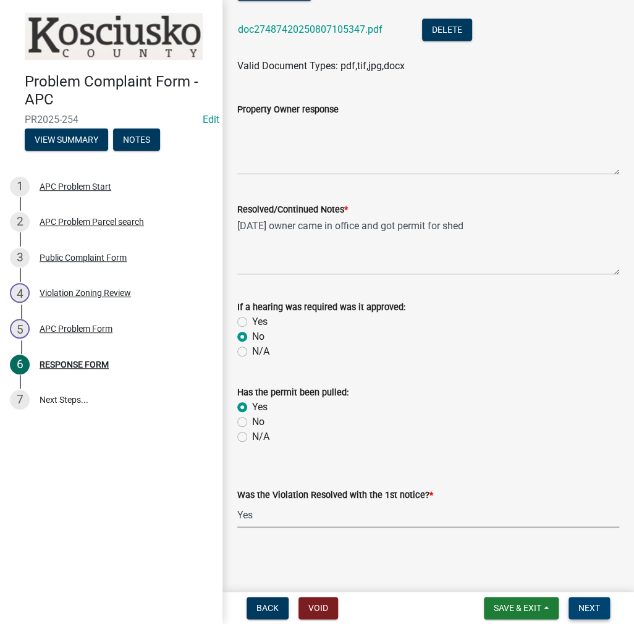
click at [588, 611] on span "Next" at bounding box center [590, 608] width 22 height 10
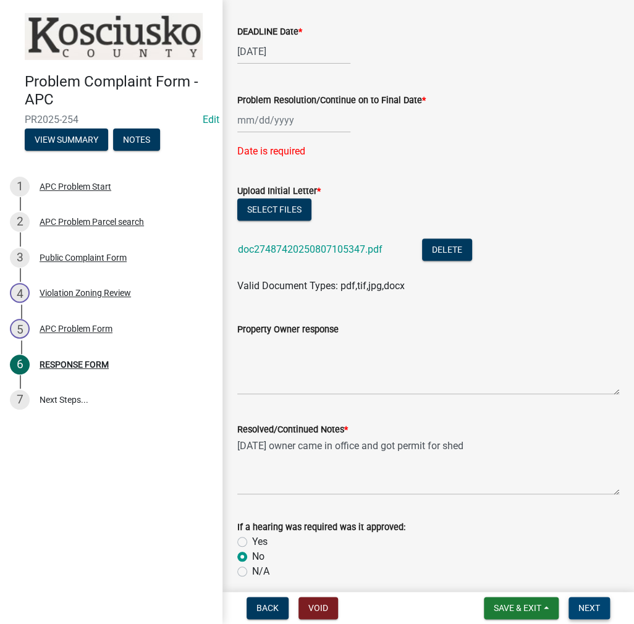
scroll to position [104, 0]
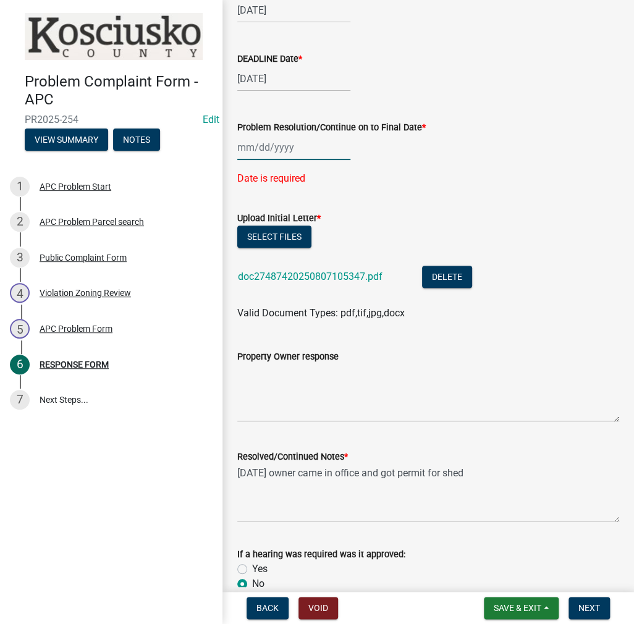
click at [279, 149] on div at bounding box center [293, 147] width 113 height 25
select select "8"
select select "2025"
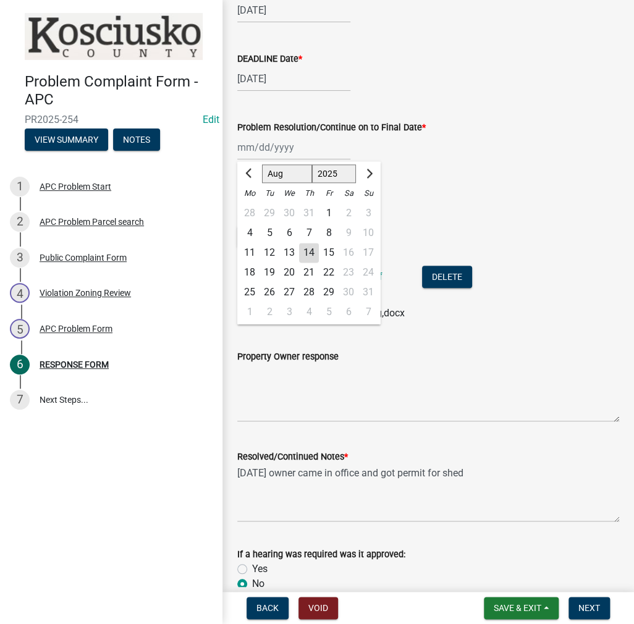
click at [310, 252] on div "14" at bounding box center [309, 253] width 20 height 20
type input "[DATE]"
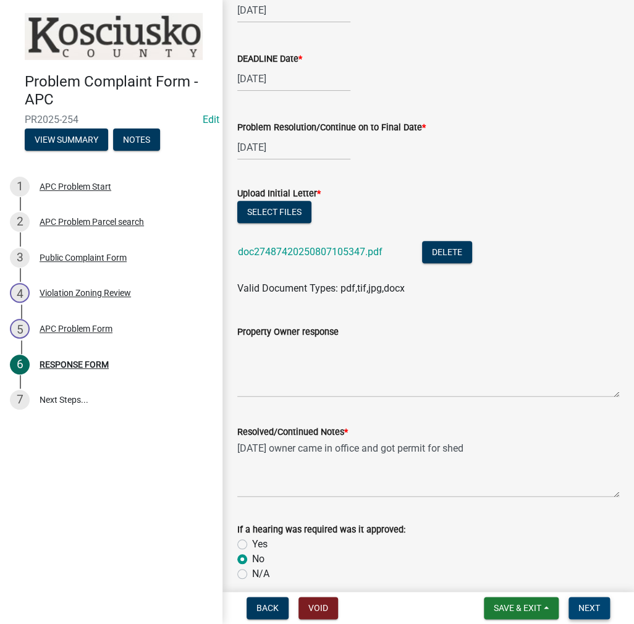
click at [588, 611] on span "Next" at bounding box center [590, 608] width 22 height 10
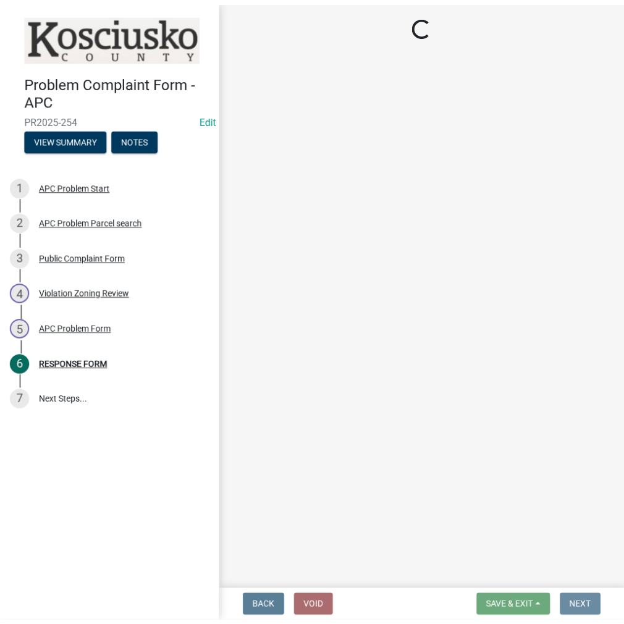
scroll to position [0, 0]
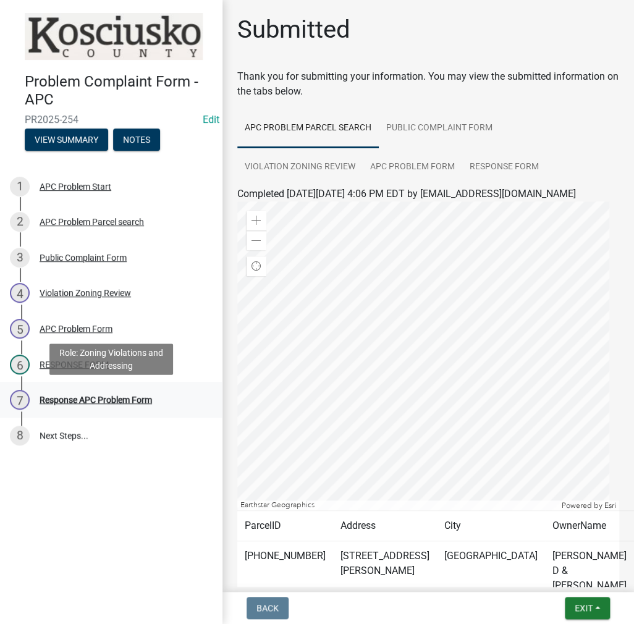
click at [110, 401] on div "Response APC Problem Form" at bounding box center [96, 400] width 112 height 9
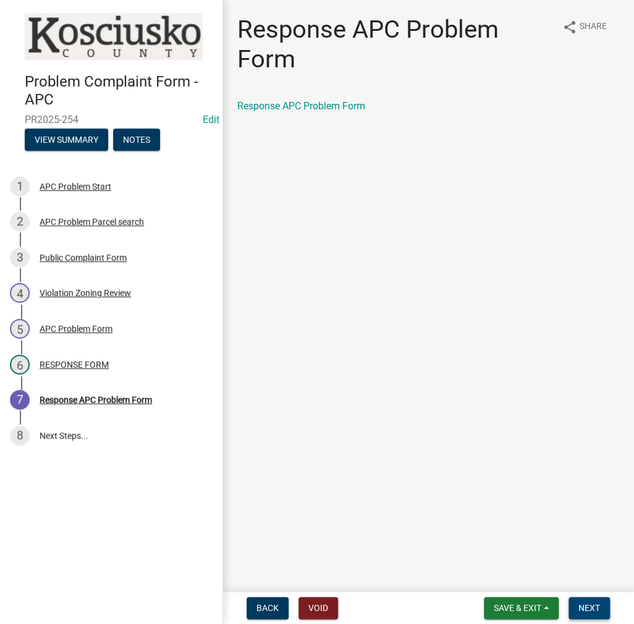
click at [586, 606] on span "Next" at bounding box center [590, 608] width 22 height 10
